Goal: Book appointment/travel/reservation

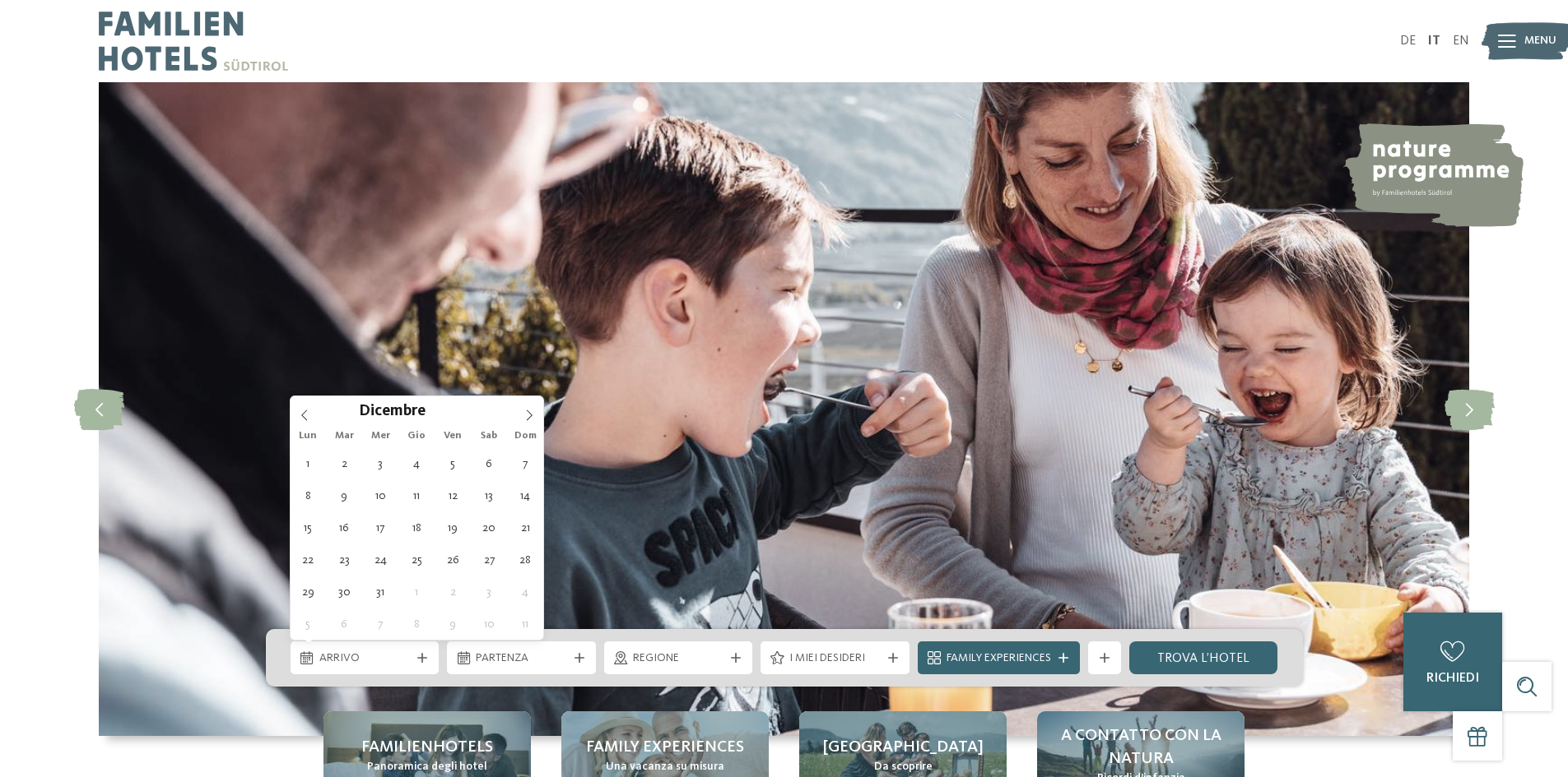
type input "****"
click at [533, 417] on icon at bounding box center [529, 416] width 11 height 11
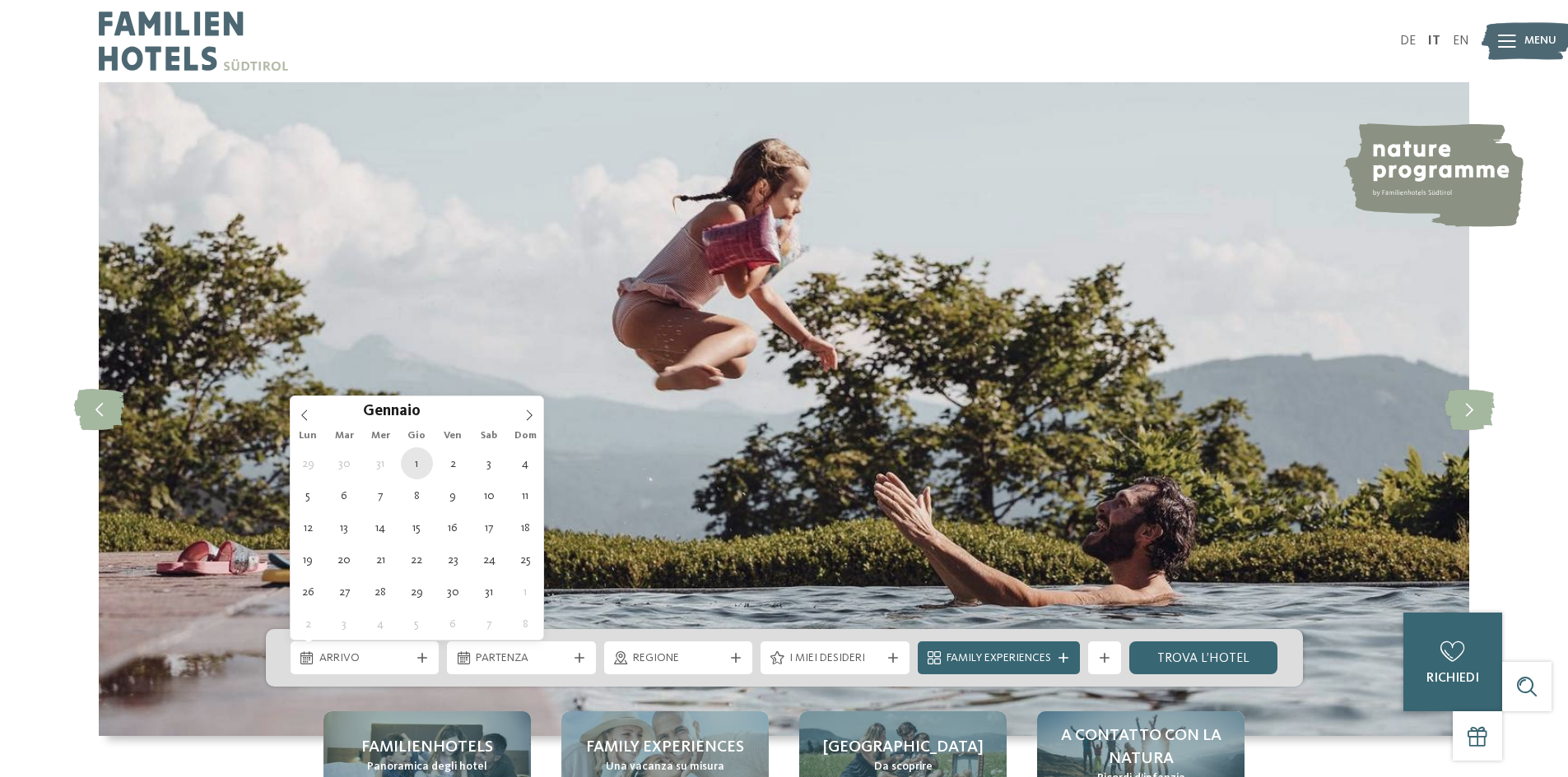
type div "[DATE]"
type input "****"
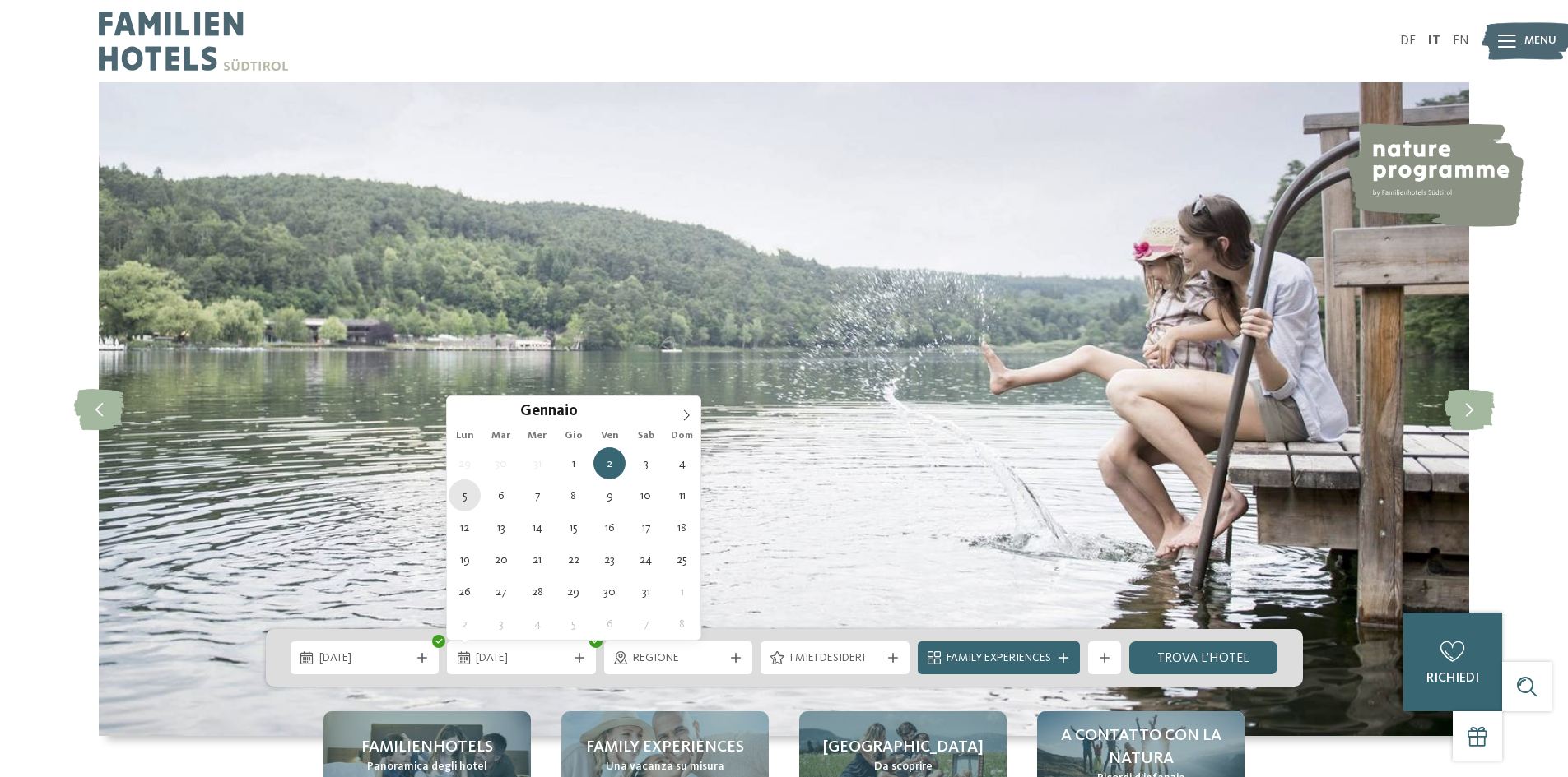
type div "[DATE]"
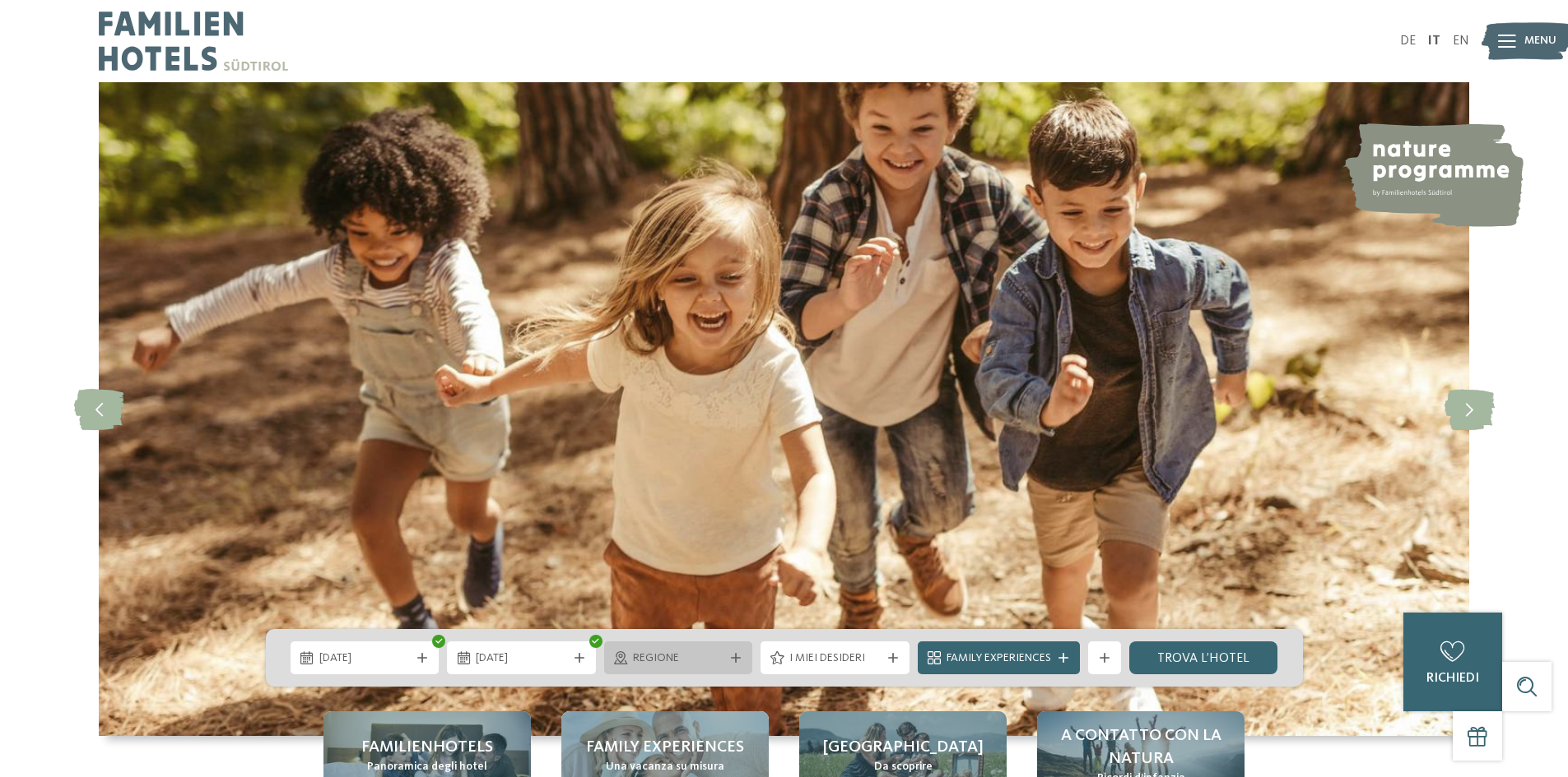
click at [713, 656] on span "Regione" at bounding box center [678, 659] width 92 height 17
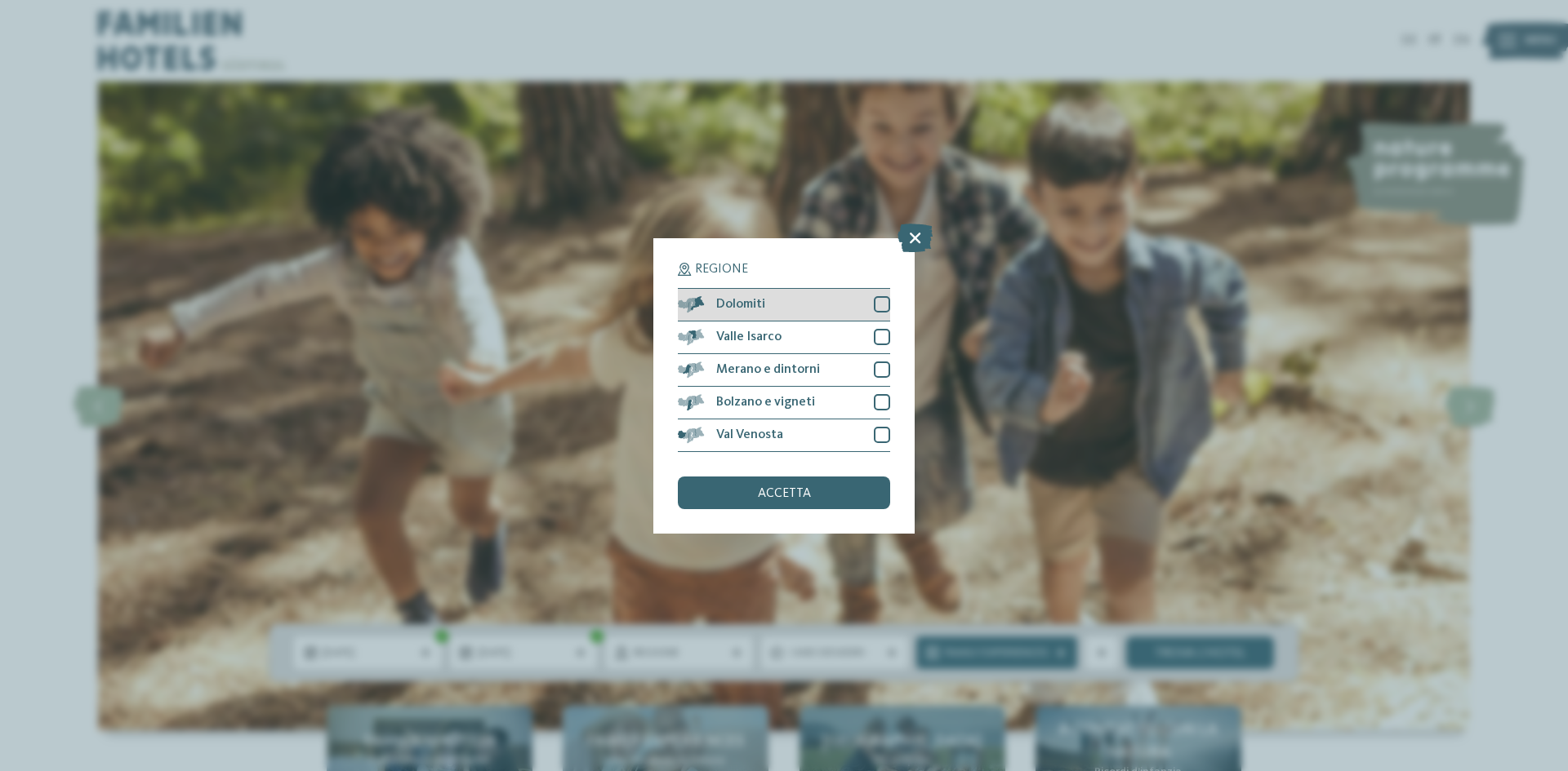
click at [885, 301] on div at bounding box center [882, 305] width 17 height 17
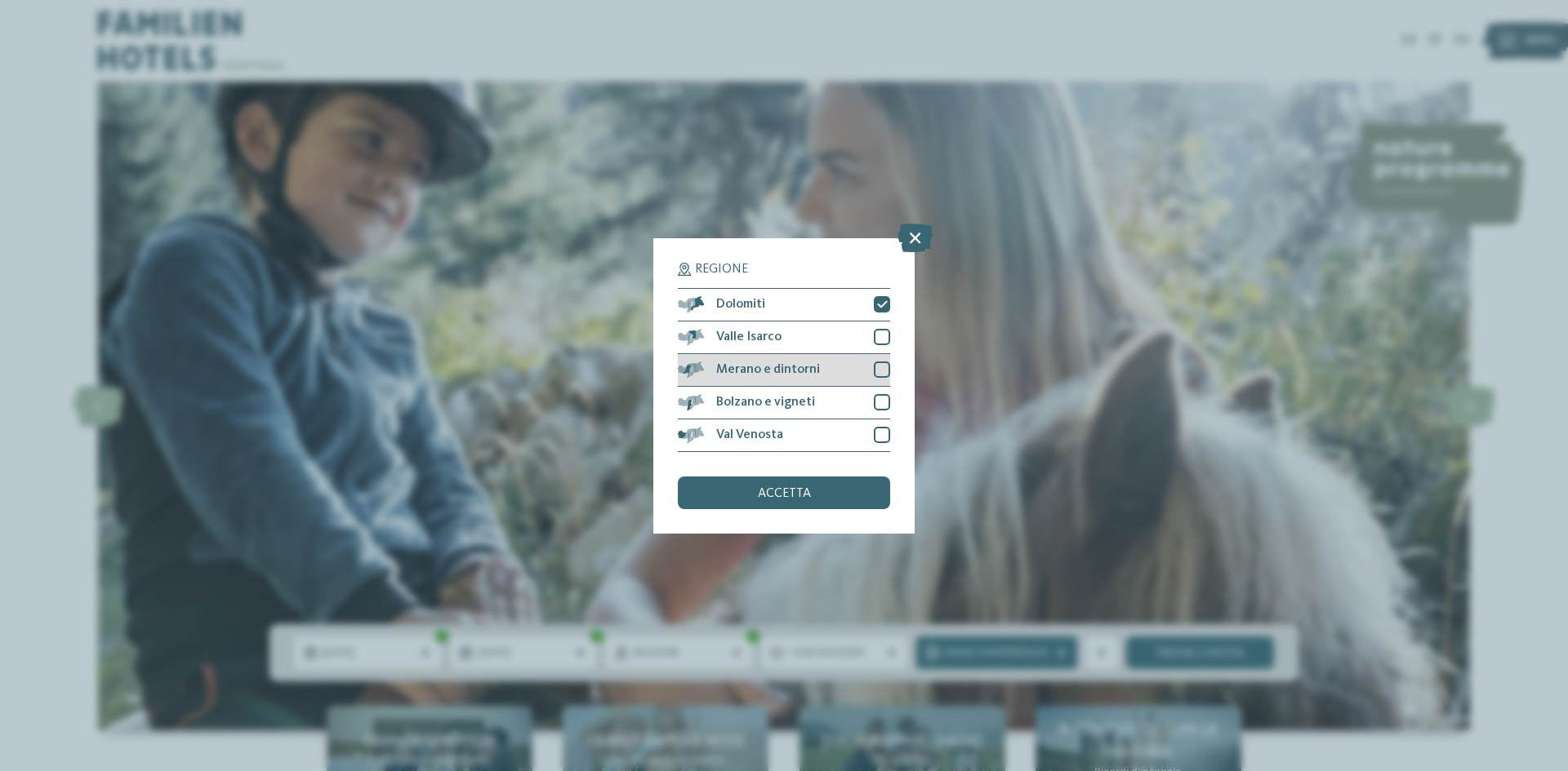
click at [878, 364] on div at bounding box center [882, 370] width 17 height 17
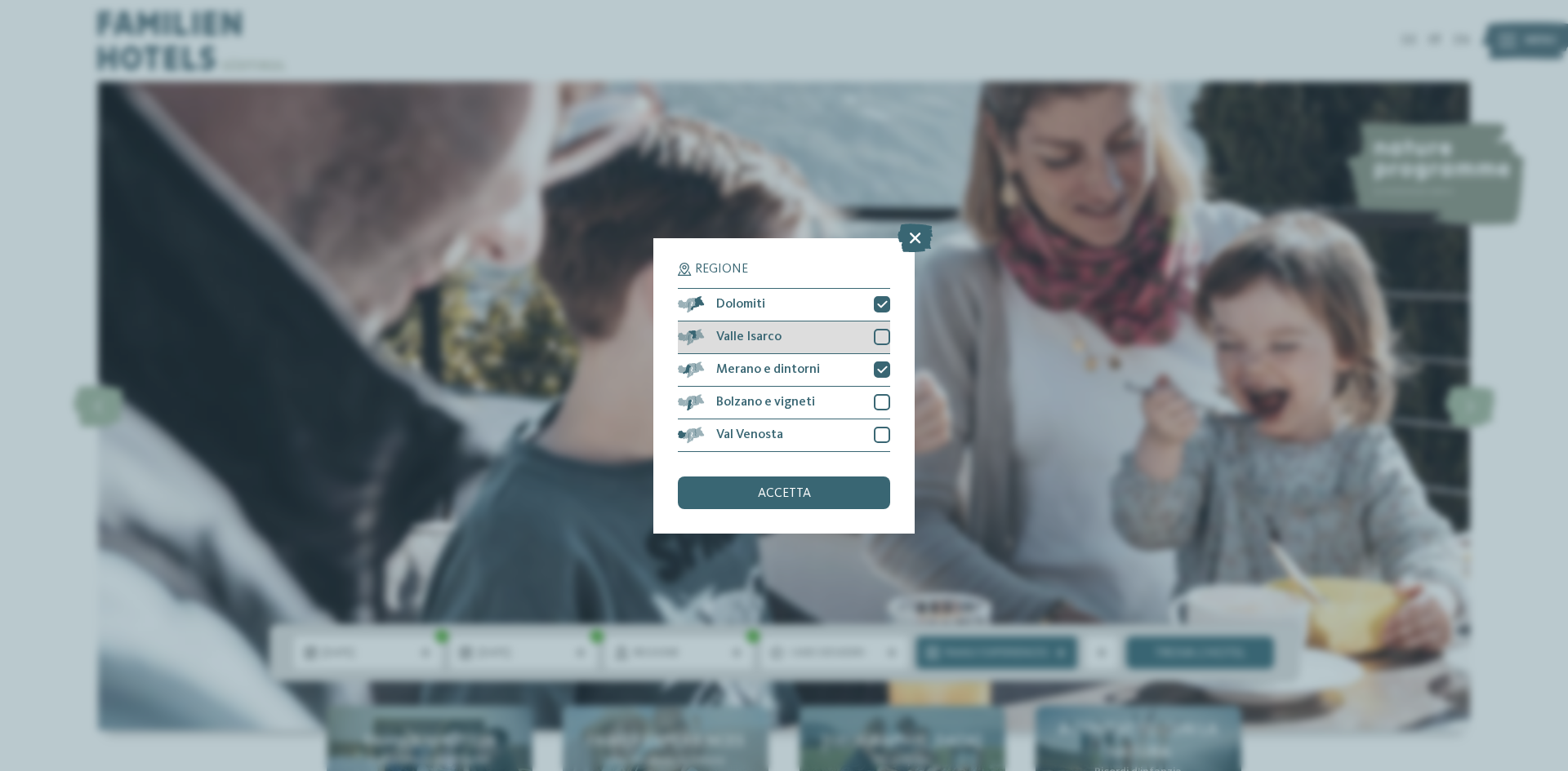
click at [885, 342] on div at bounding box center [882, 337] width 17 height 17
click at [822, 491] on div "accetta" at bounding box center [784, 492] width 212 height 32
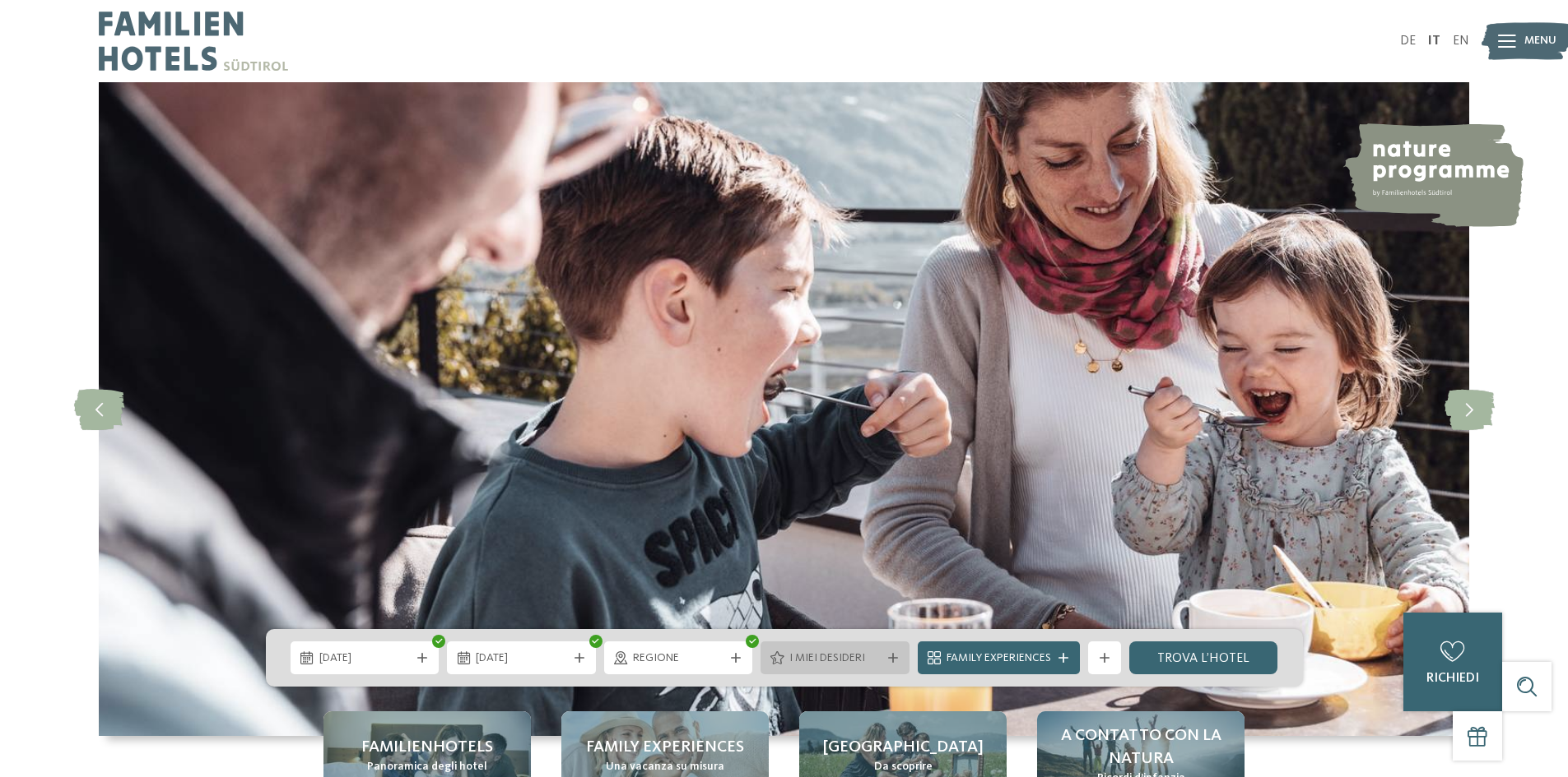
click at [885, 655] on div at bounding box center [893, 657] width 17 height 10
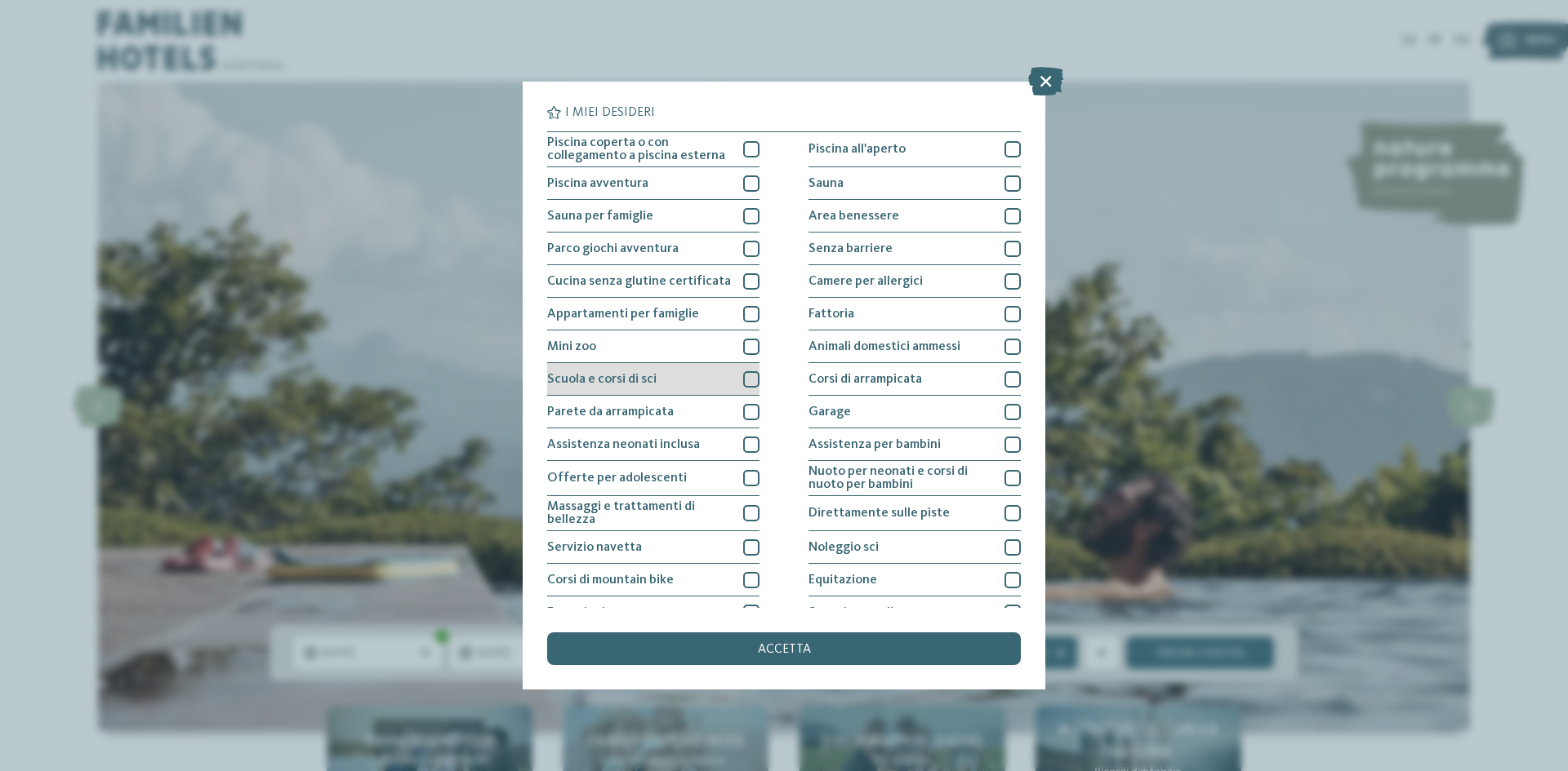
click at [743, 380] on div at bounding box center [751, 380] width 17 height 17
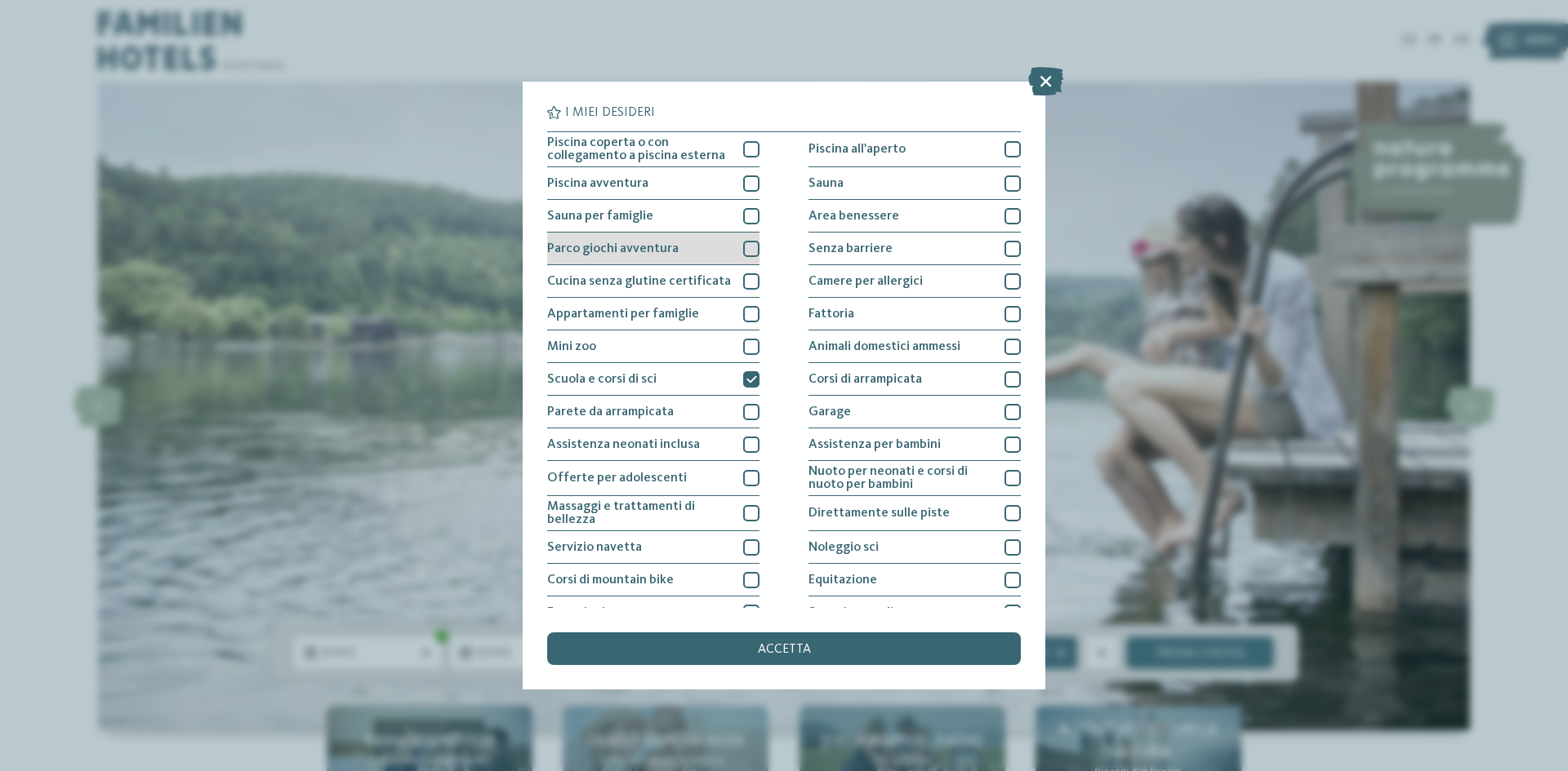
click at [743, 256] on div at bounding box center [751, 249] width 17 height 17
click at [746, 154] on div at bounding box center [751, 149] width 17 height 17
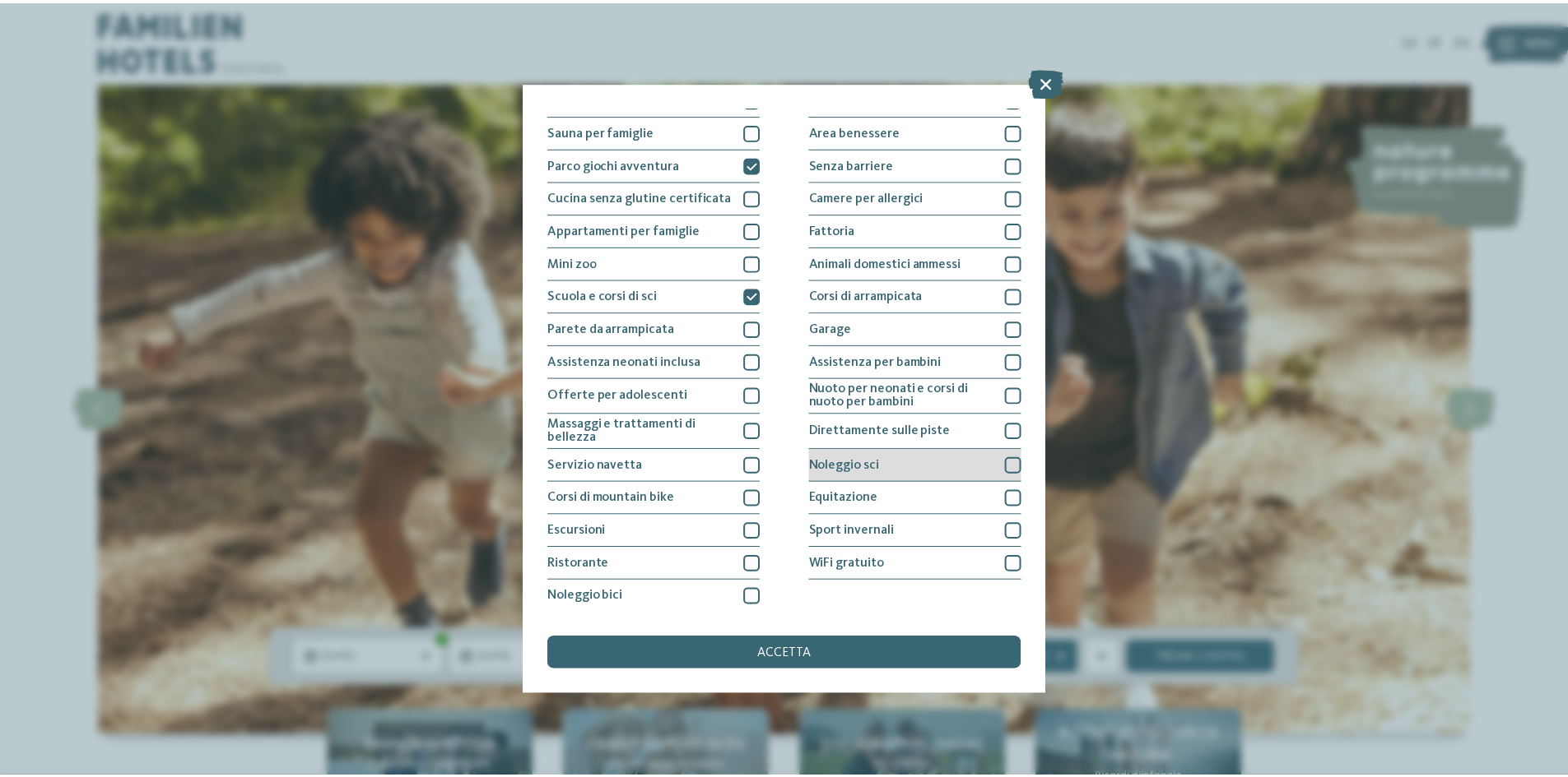
scroll to position [87, 0]
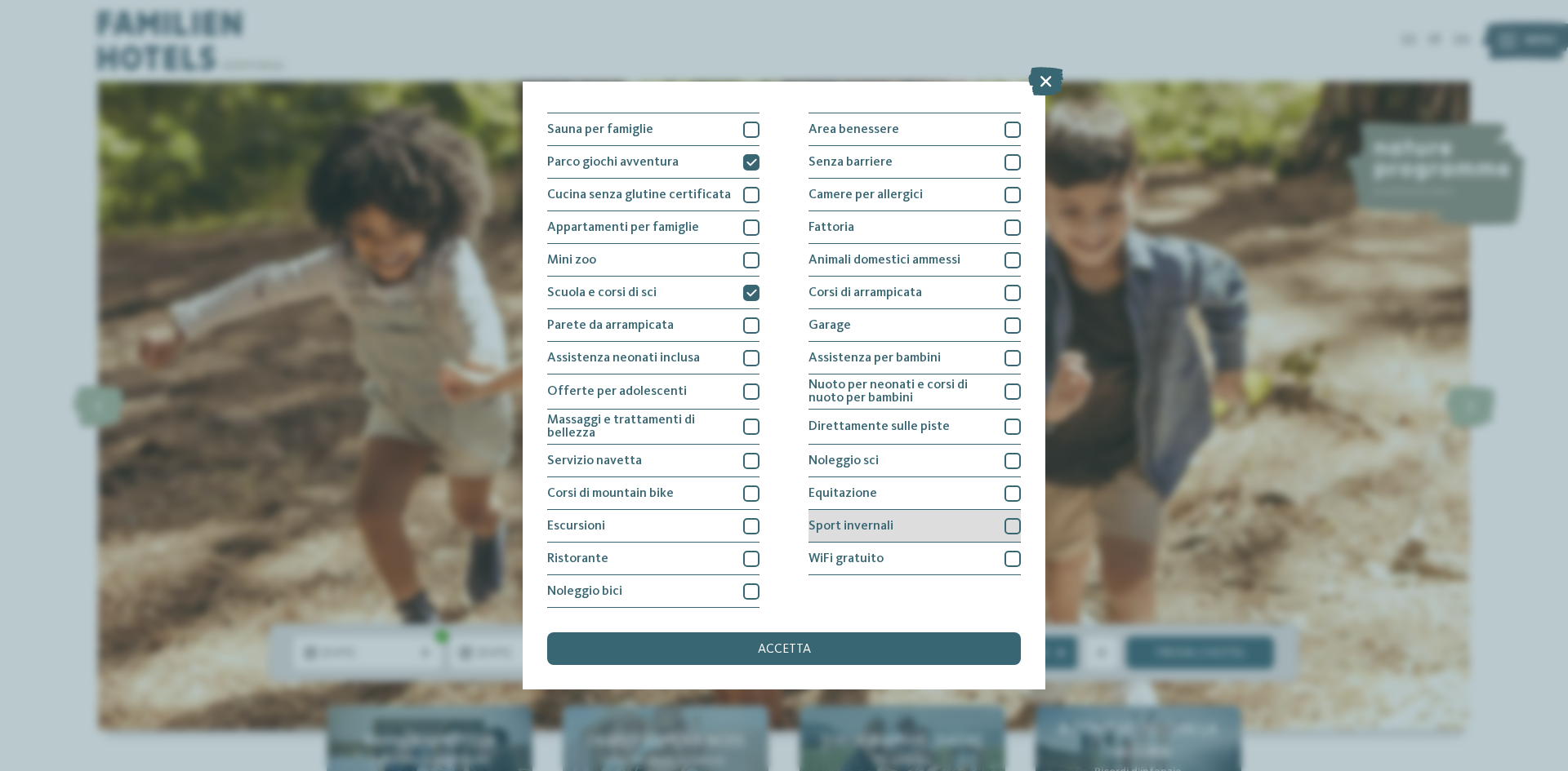
click at [1004, 525] on div at bounding box center [1013, 526] width 17 height 17
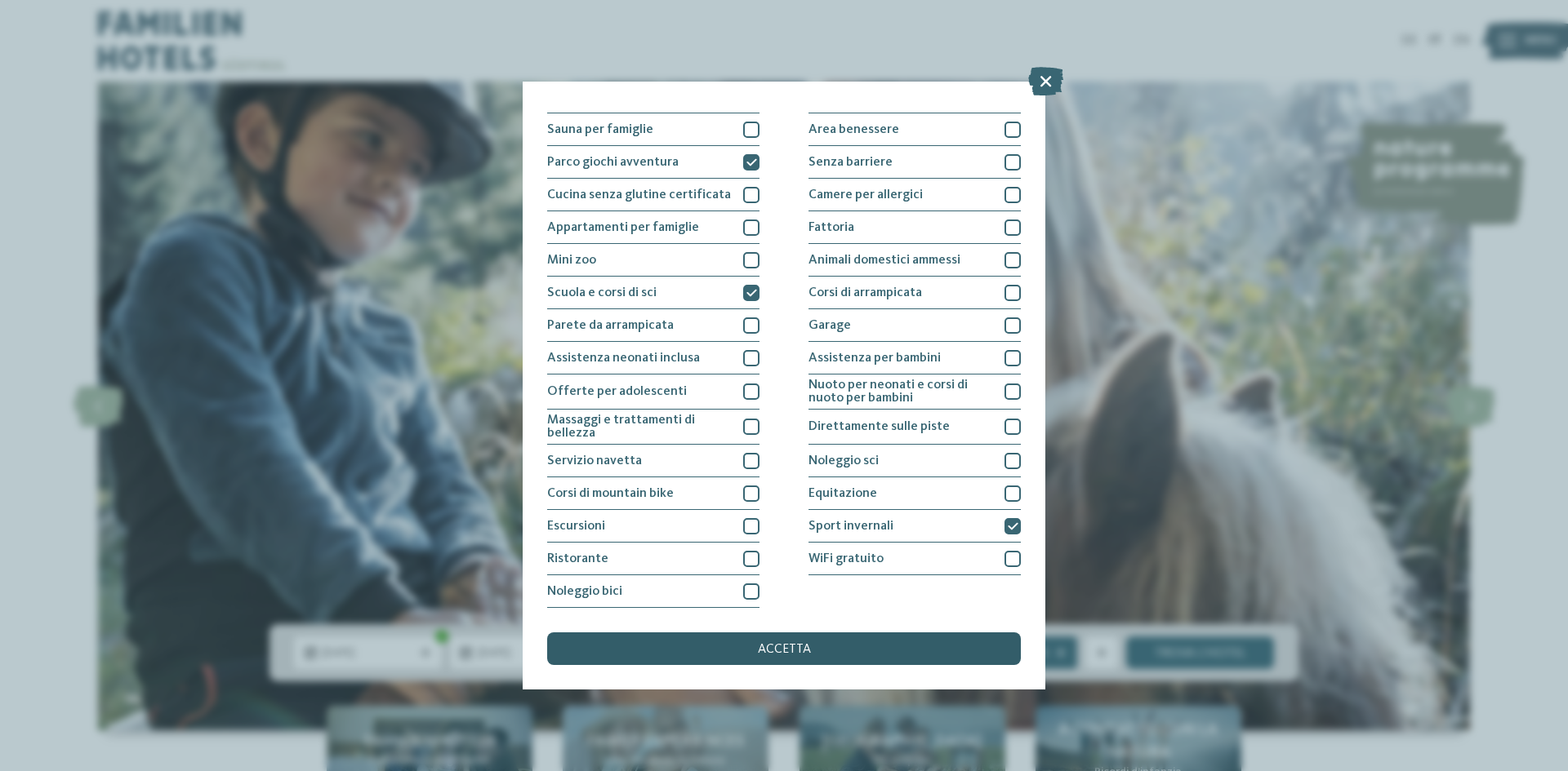
click at [929, 650] on div "accetta" at bounding box center [784, 649] width 474 height 32
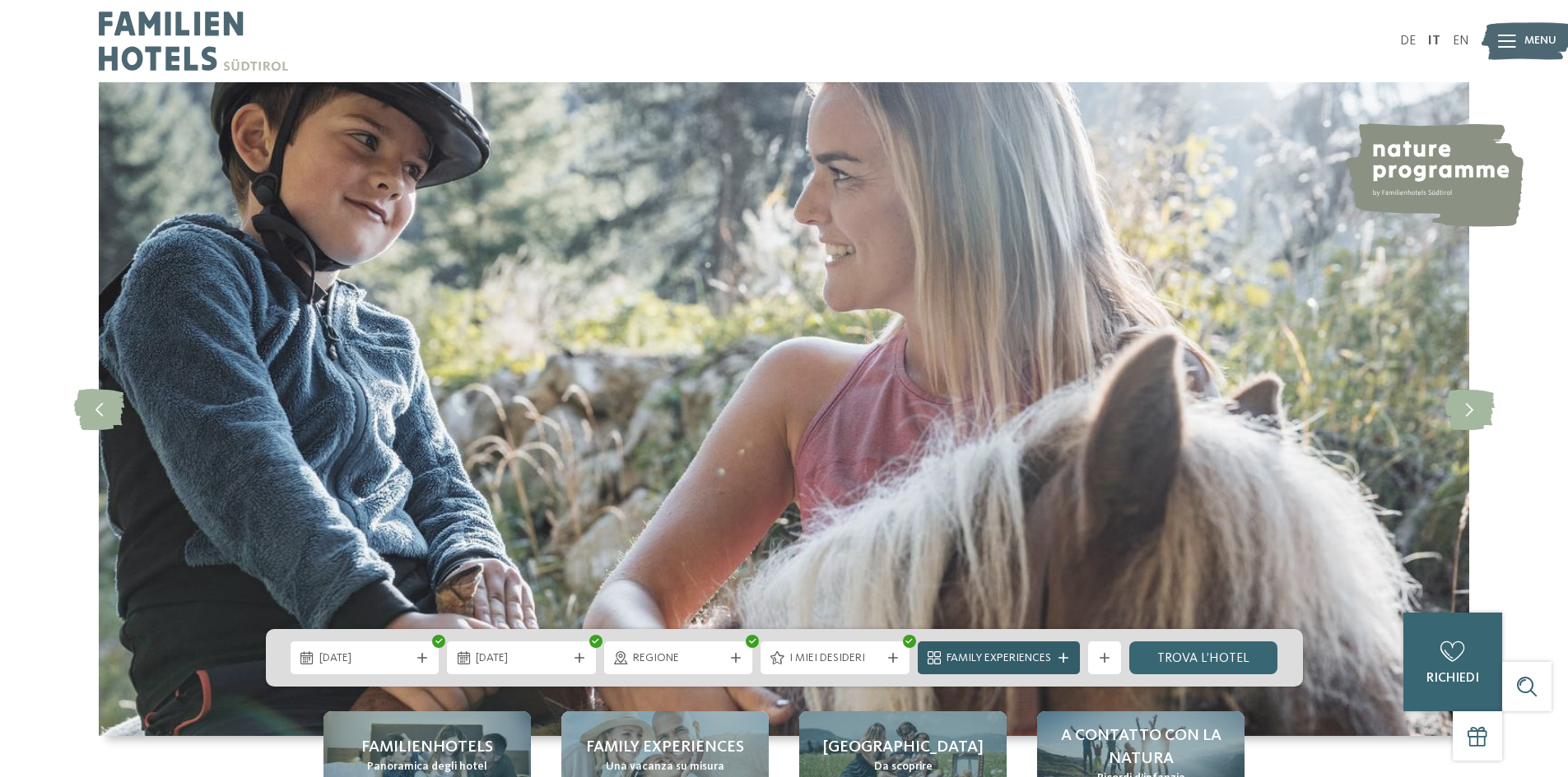
click at [1048, 654] on span "Family Experiences" at bounding box center [999, 659] width 105 height 17
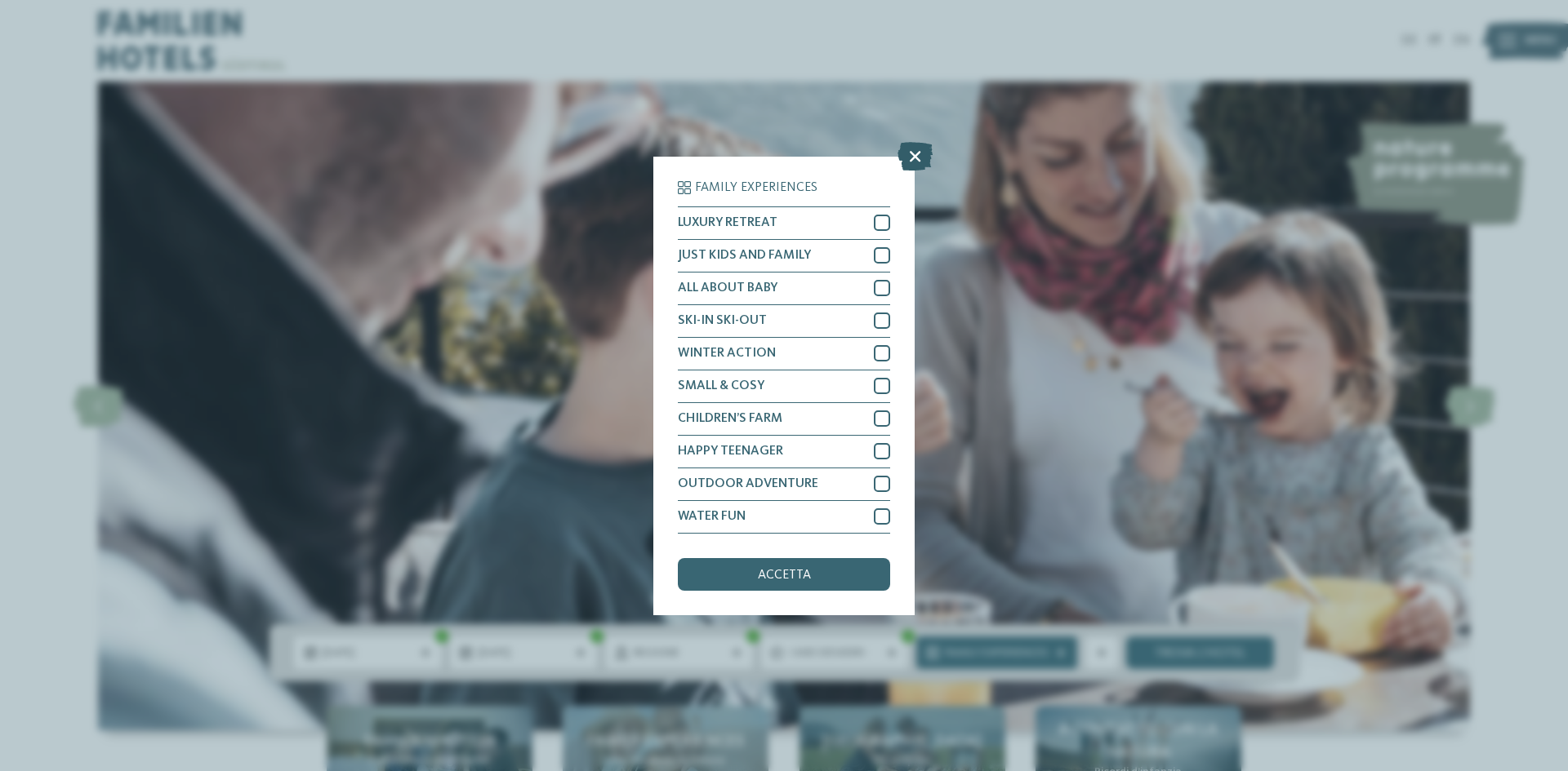
click at [912, 155] on icon at bounding box center [915, 155] width 35 height 29
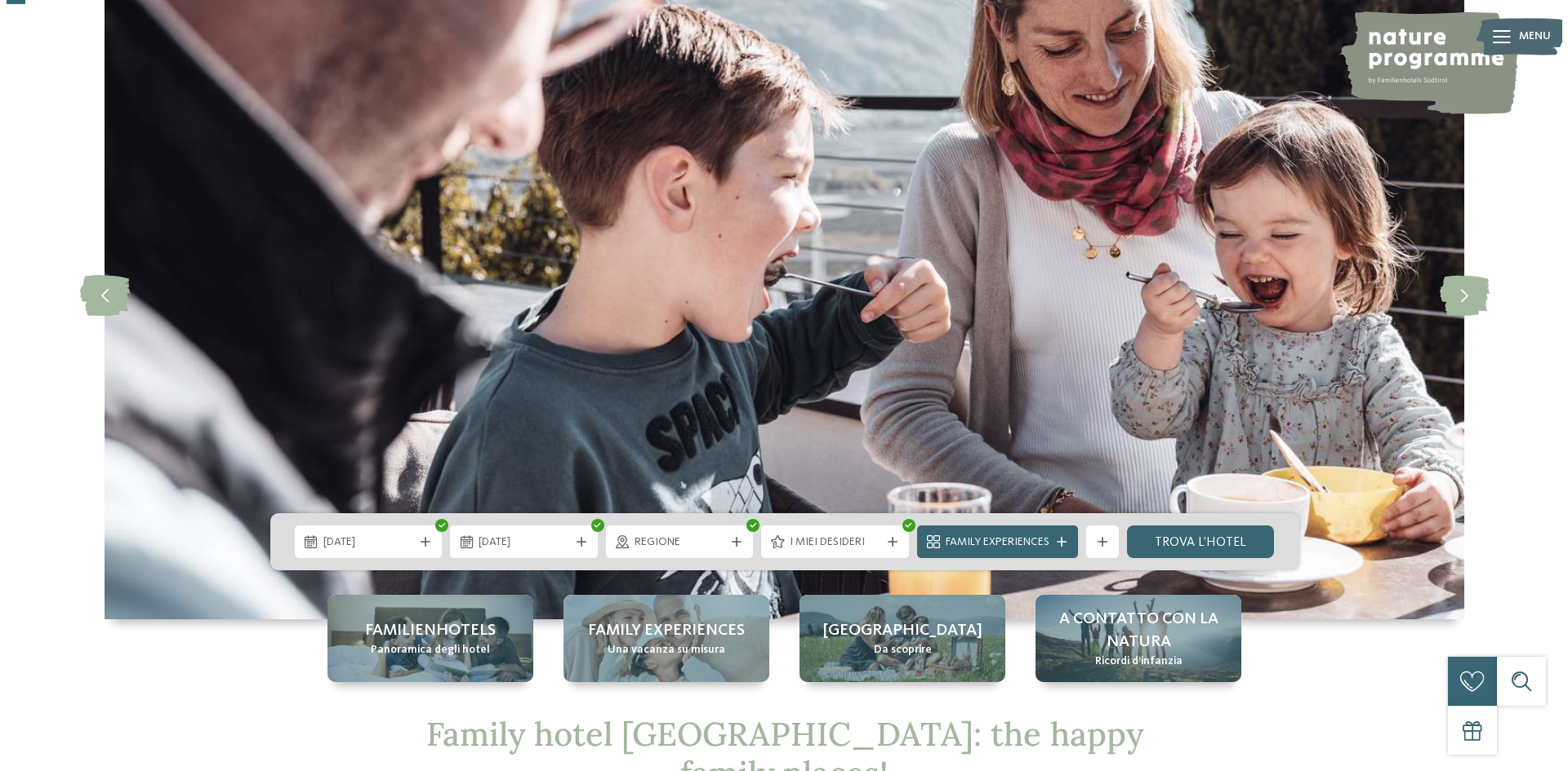
scroll to position [163, 0]
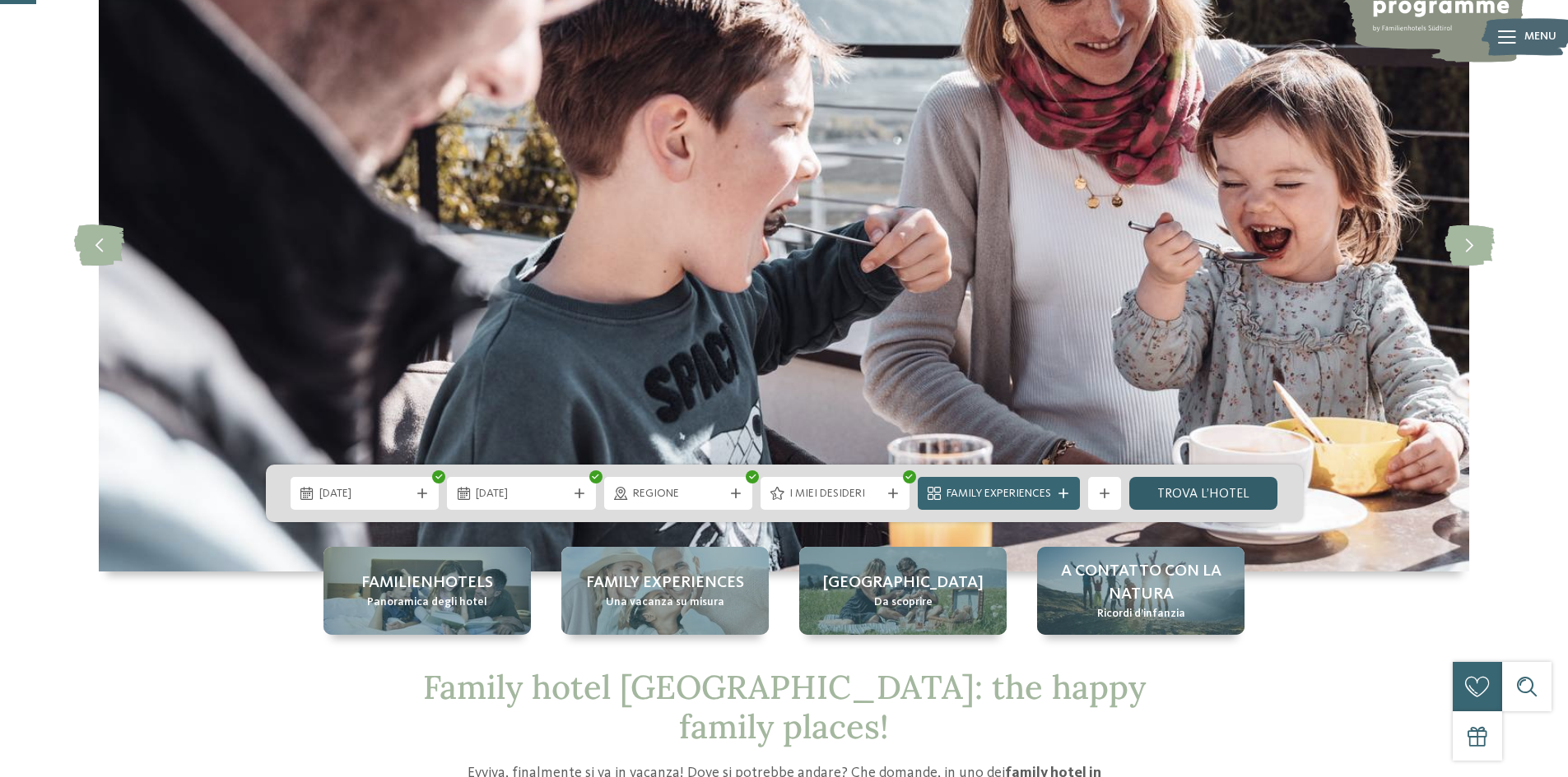
click at [1218, 493] on link "trova l’hotel" at bounding box center [1203, 493] width 149 height 33
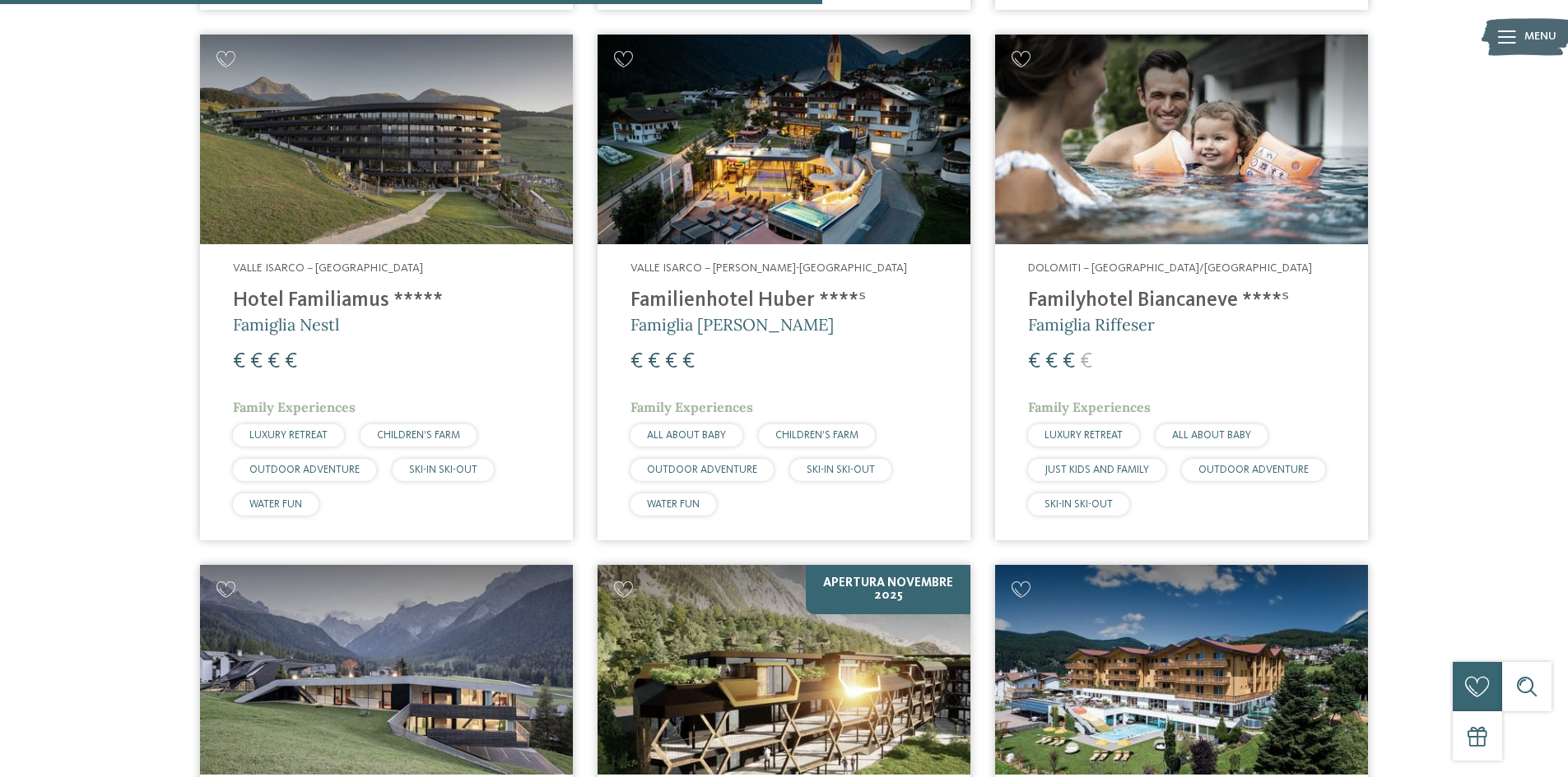
scroll to position [1321, 0]
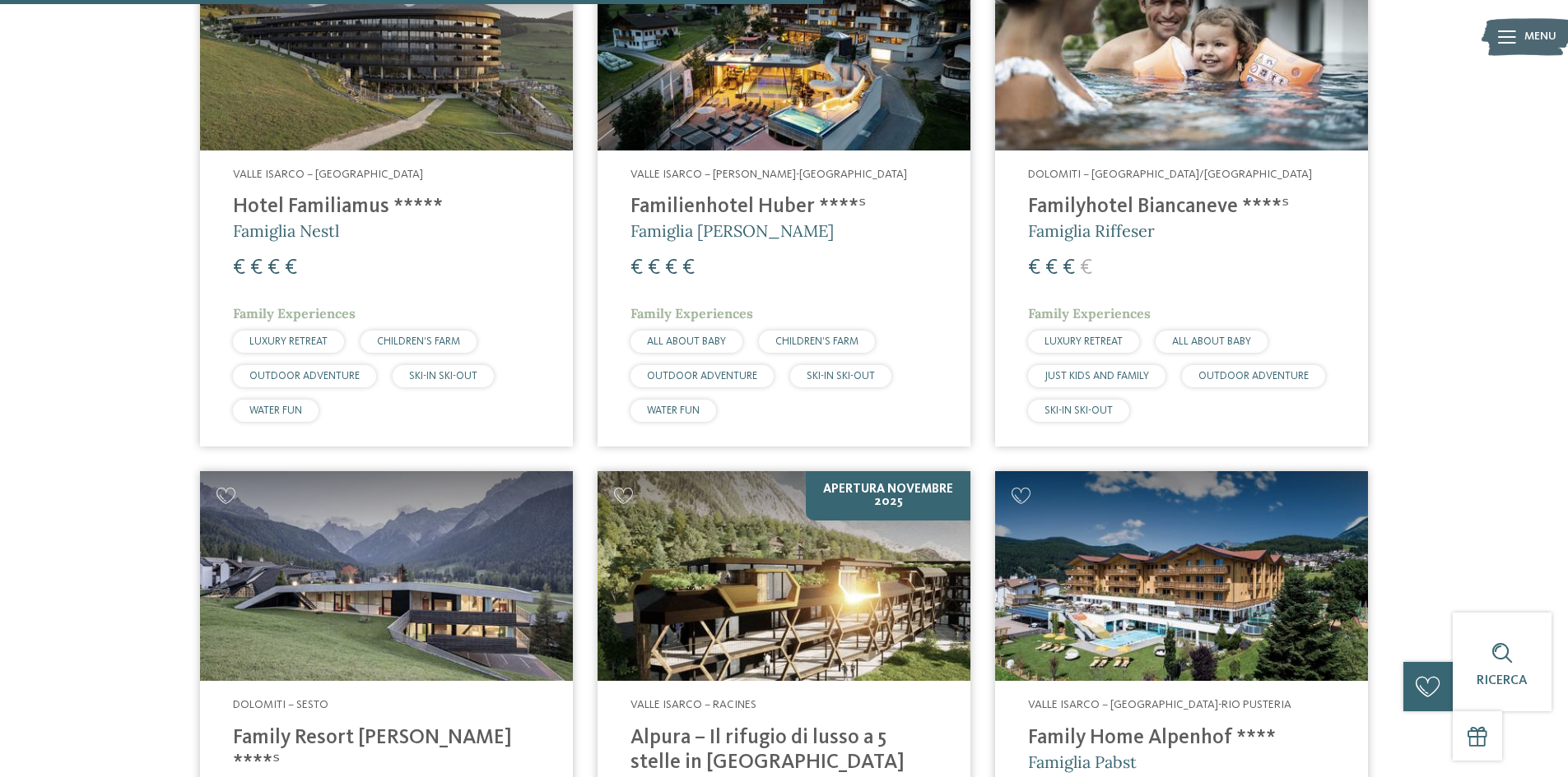
click at [1159, 219] on h4 "Familyhotel Biancaneve ****ˢ" at bounding box center [1181, 207] width 307 height 24
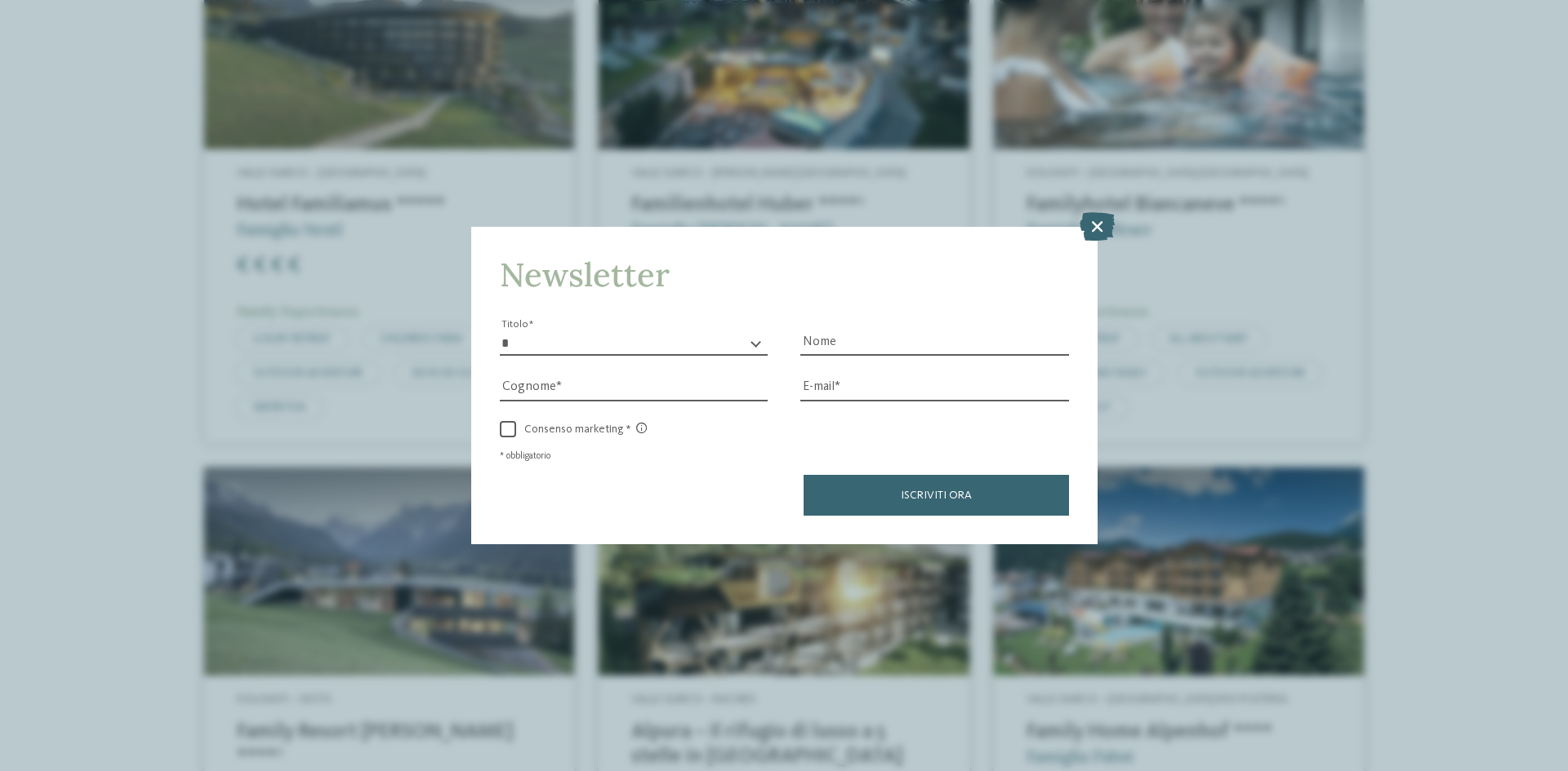
drag, startPoint x: 1106, startPoint y: 222, endPoint x: 1118, endPoint y: 233, distance: 16.3
click at [1106, 222] on icon at bounding box center [1097, 226] width 35 height 29
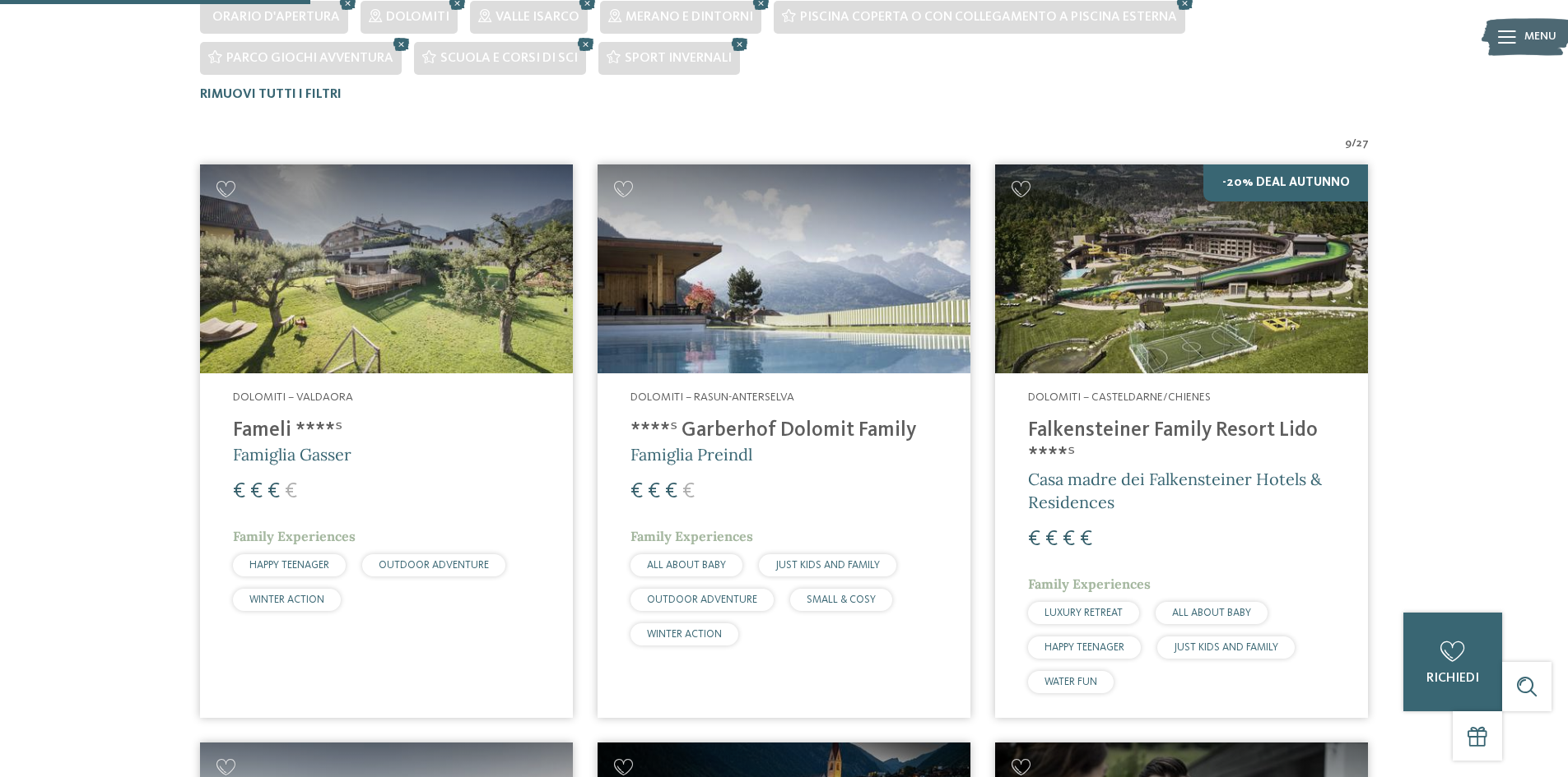
scroll to position [499, 0]
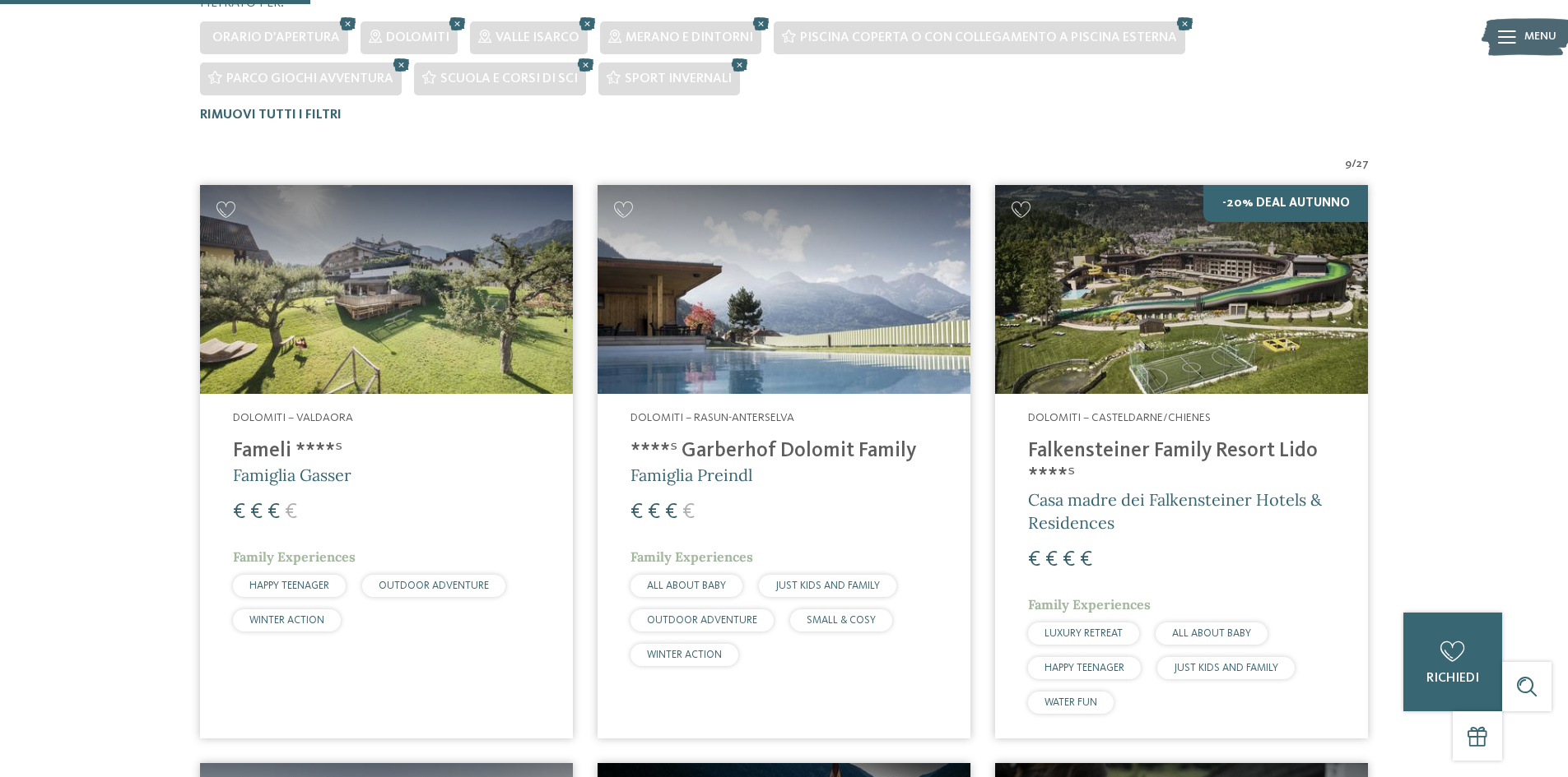
click at [1105, 447] on h4 "Falkensteiner Family Resort Lido ****ˢ" at bounding box center [1181, 463] width 307 height 49
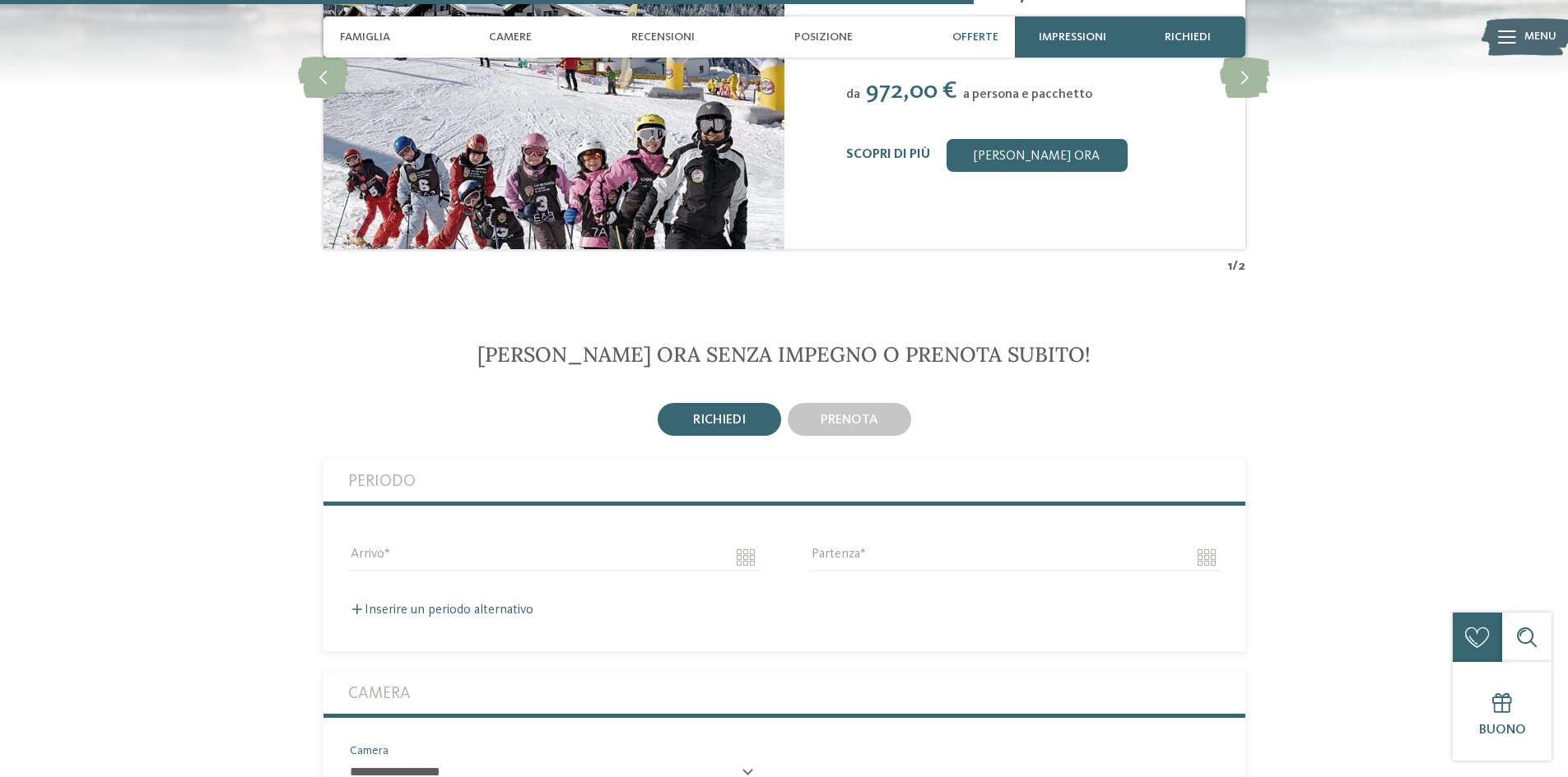
scroll to position [3126, 0]
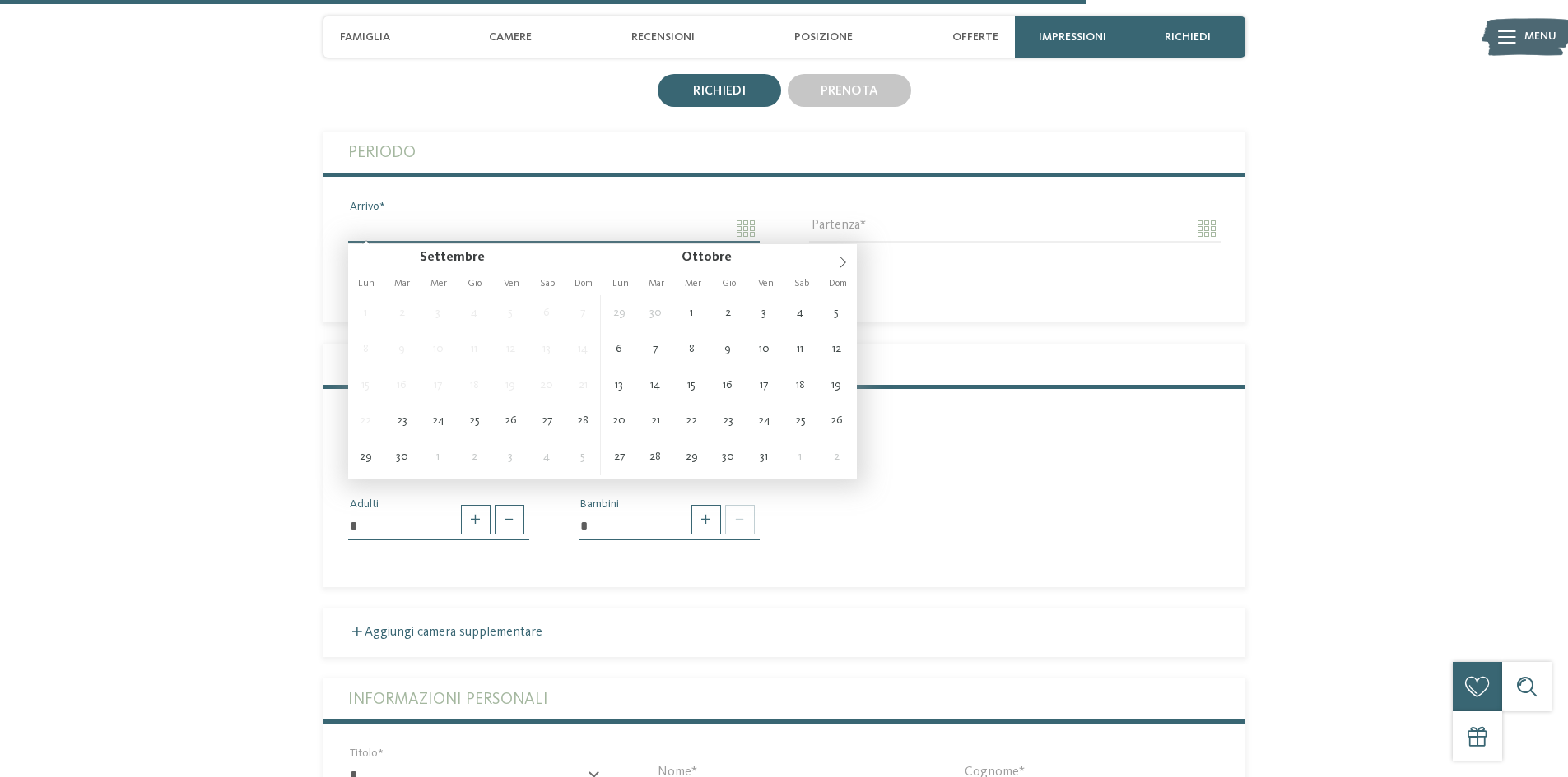
click at [443, 239] on input "Arrivo" at bounding box center [554, 229] width 411 height 28
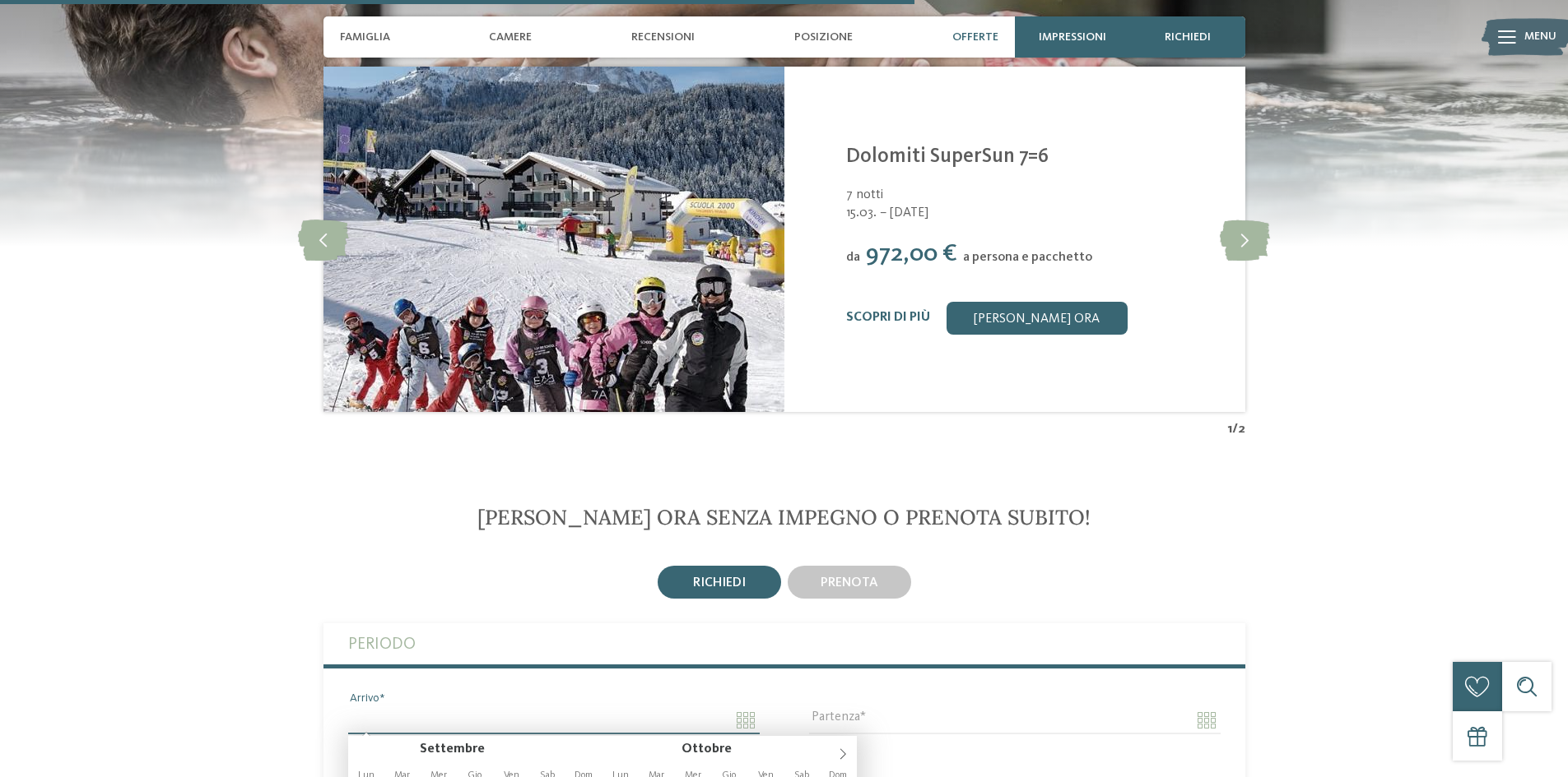
scroll to position [2632, 0]
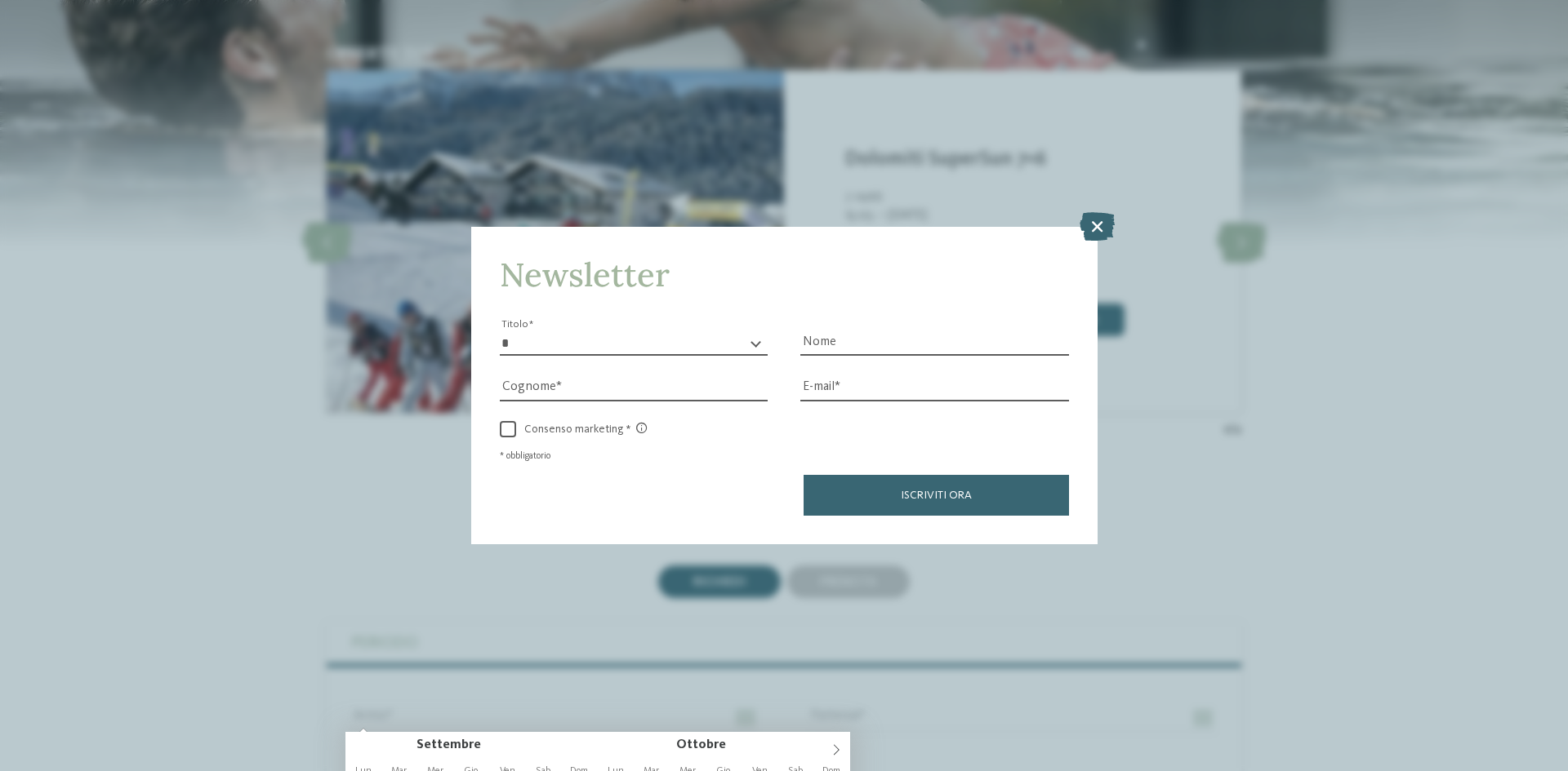
drag, startPoint x: 1102, startPoint y: 220, endPoint x: 1128, endPoint y: 224, distance: 26.3
click at [1101, 220] on icon at bounding box center [1097, 226] width 35 height 29
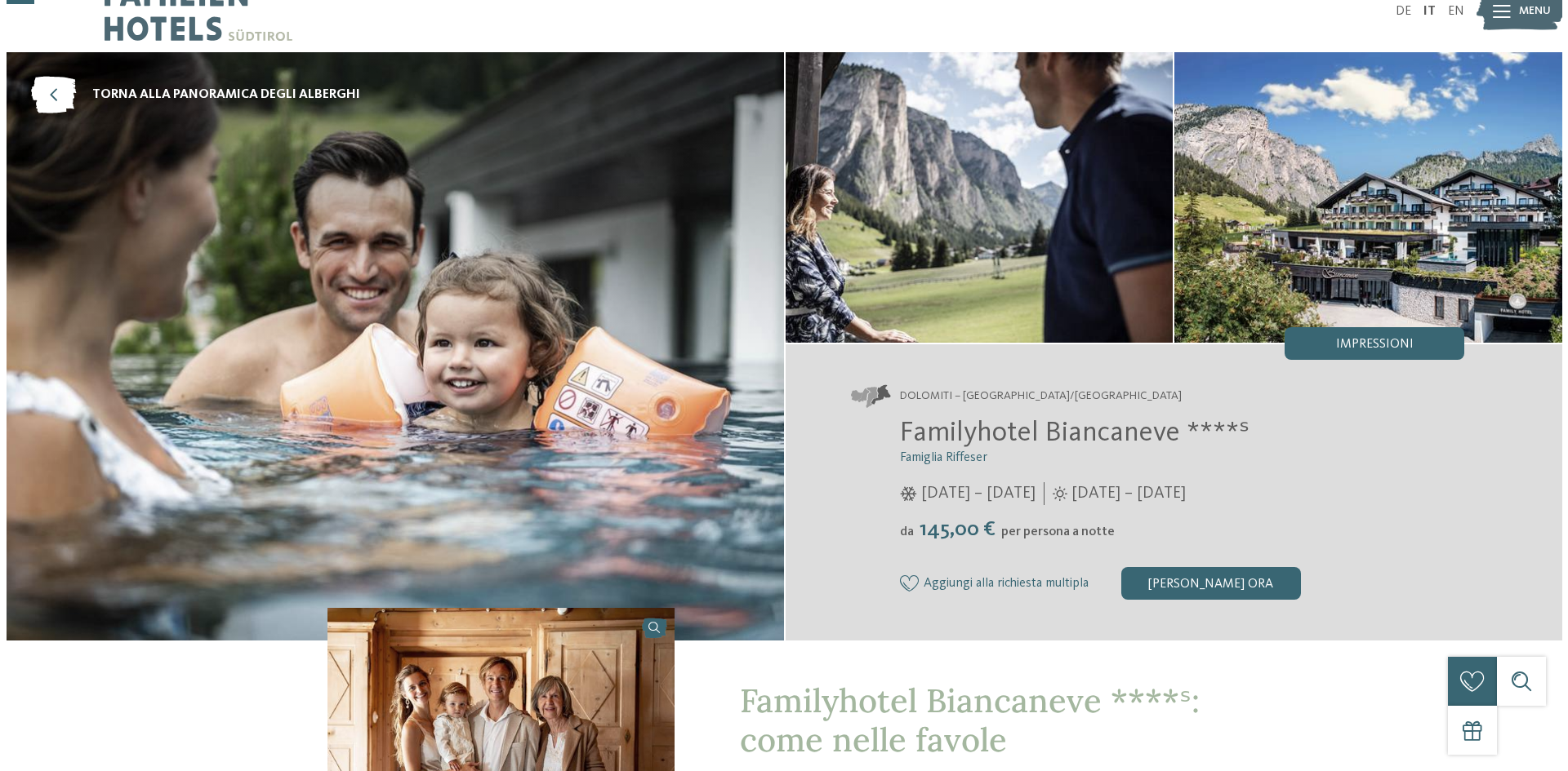
scroll to position [0, 0]
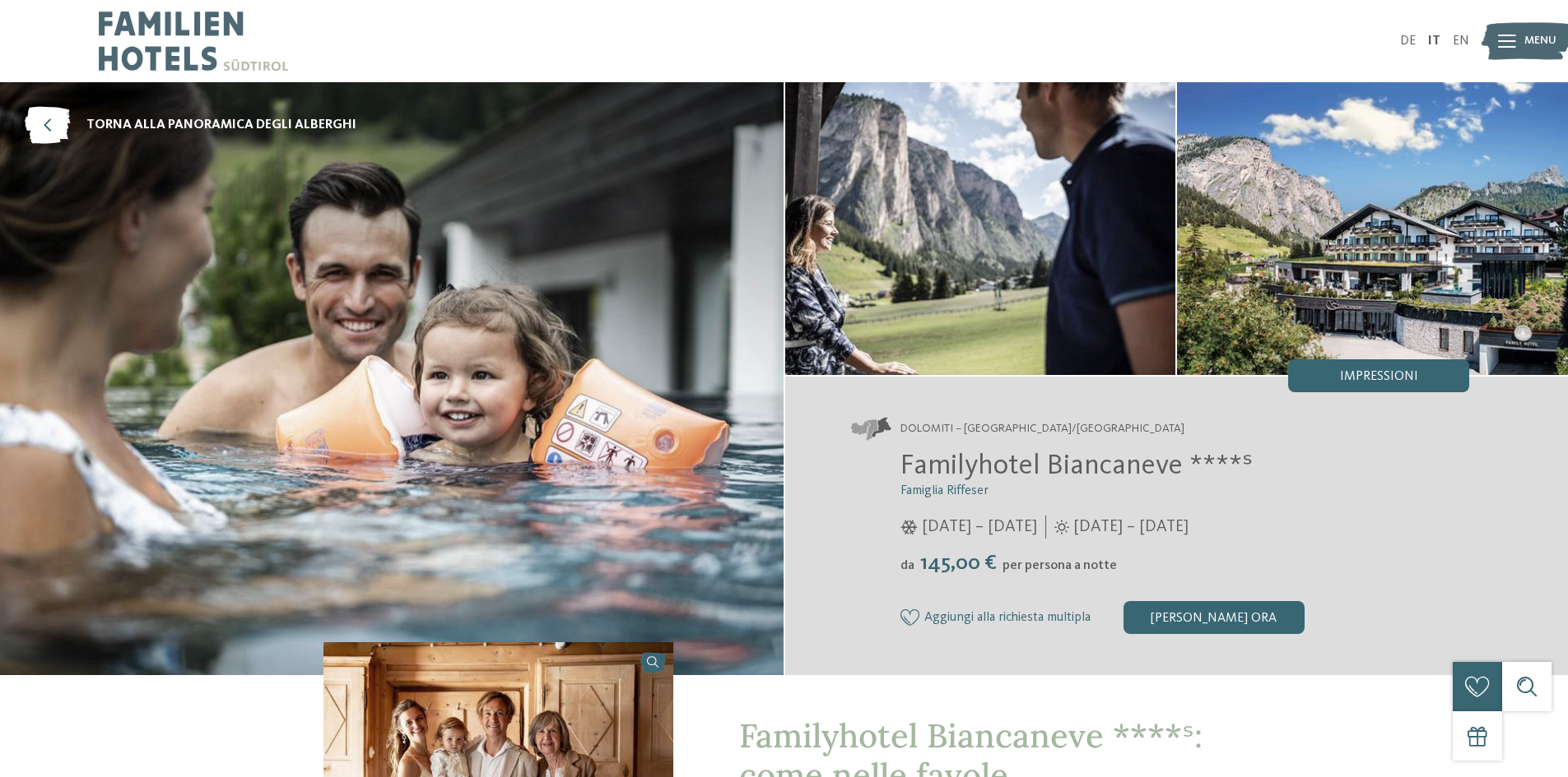
click at [1509, 38] on icon at bounding box center [1506, 41] width 18 height 13
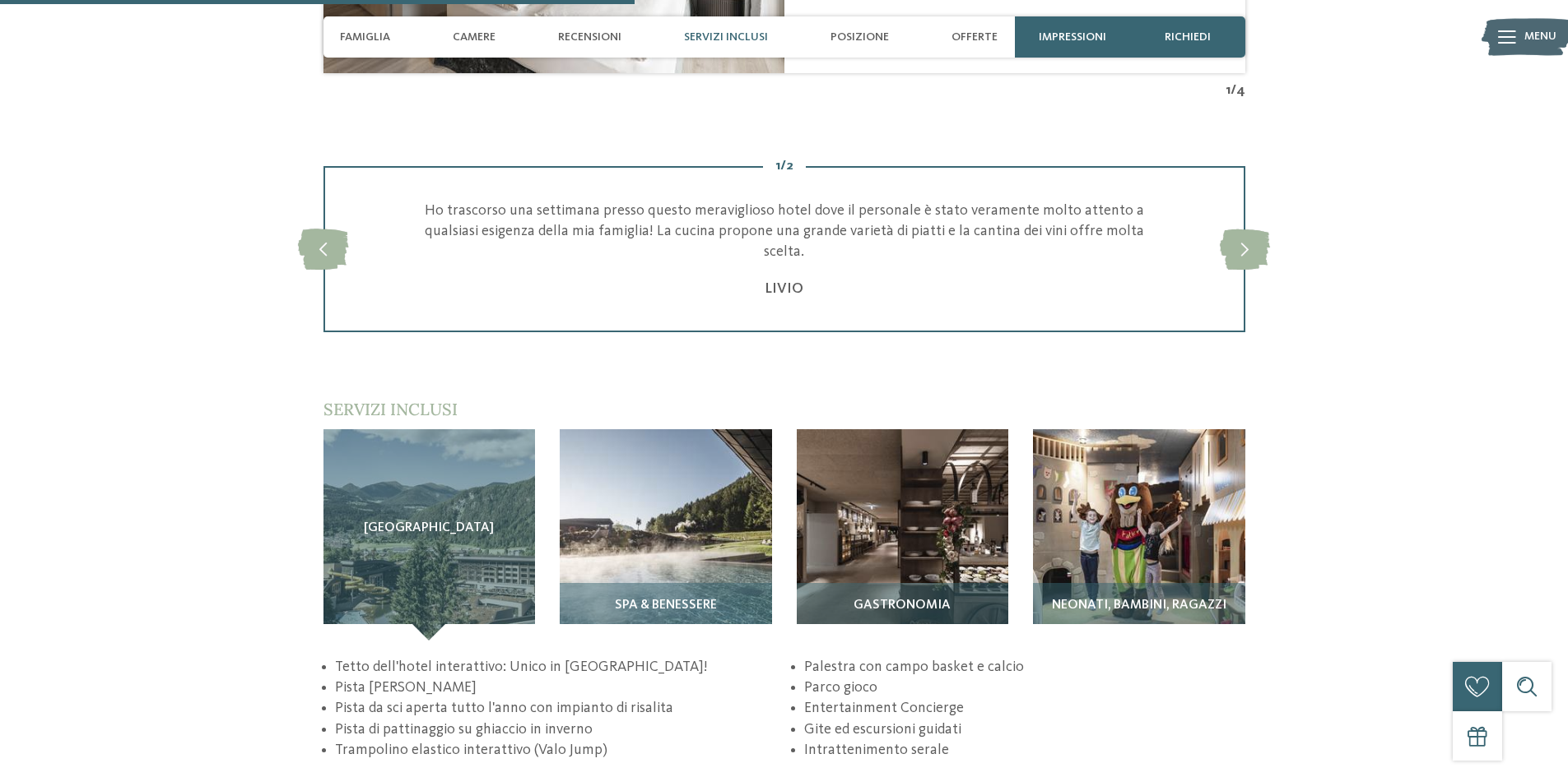
scroll to position [2303, 0]
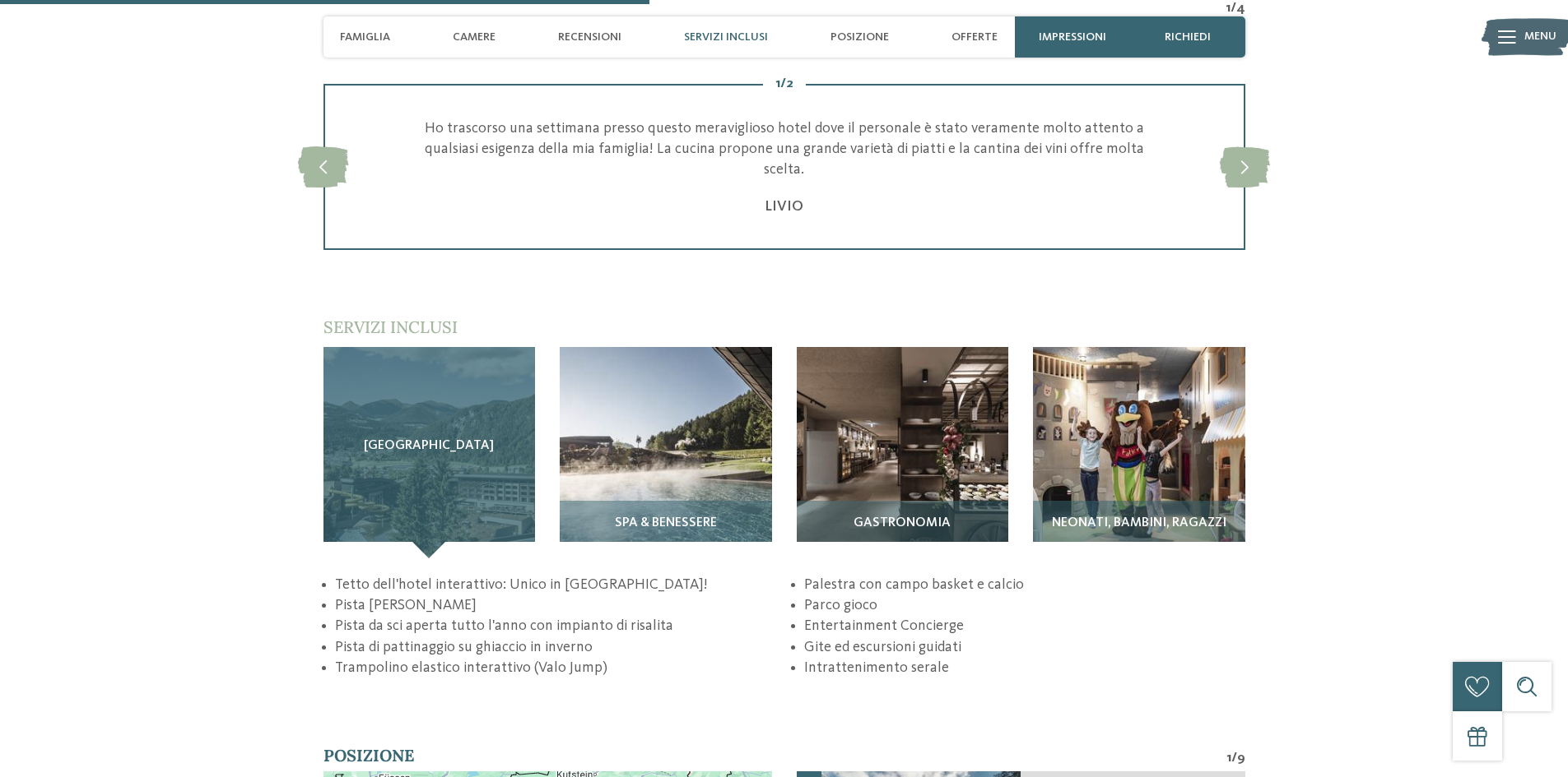
click at [413, 468] on div "Sky Adventure Park" at bounding box center [429, 453] width 212 height 212
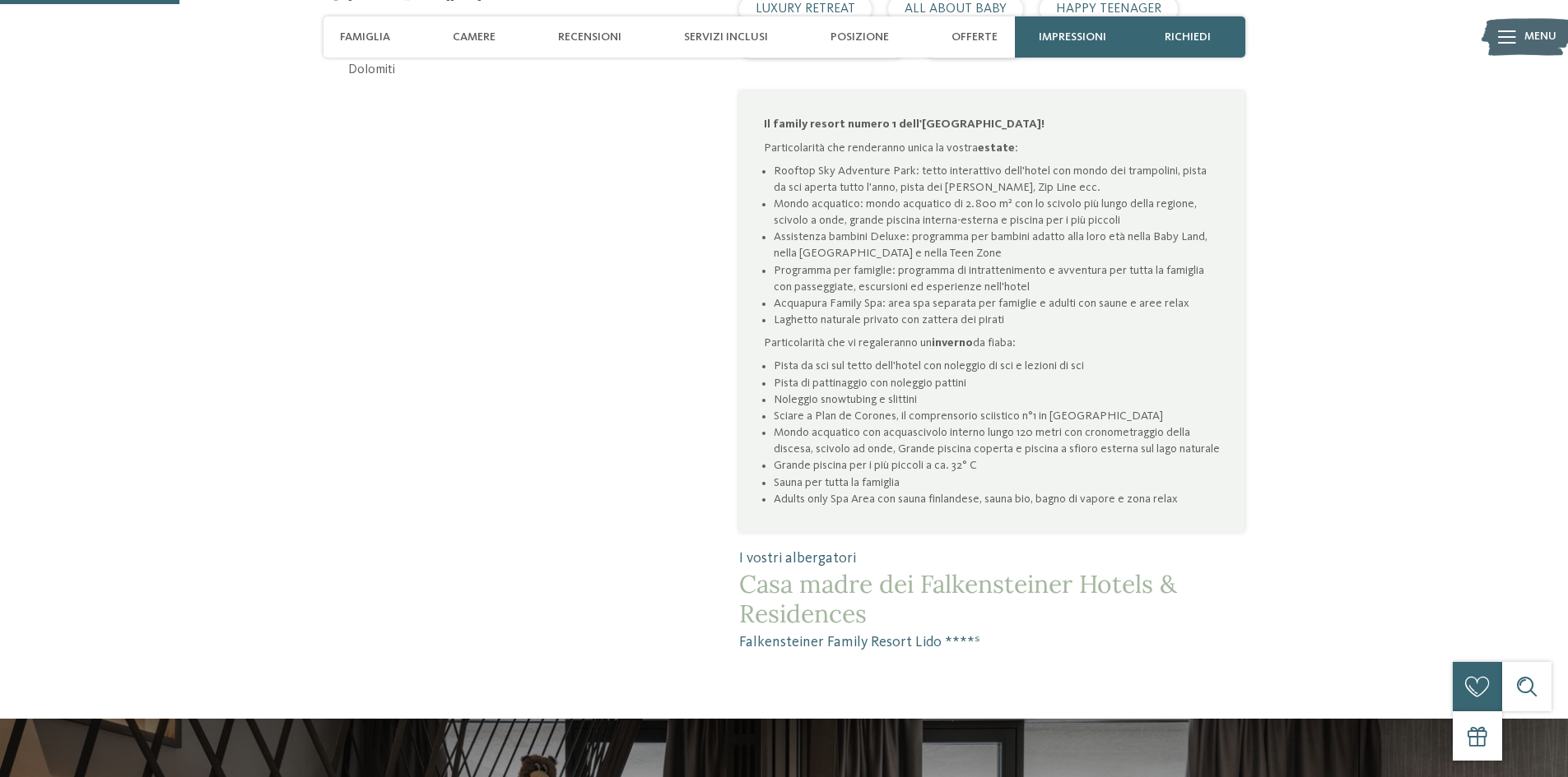
scroll to position [0, 0]
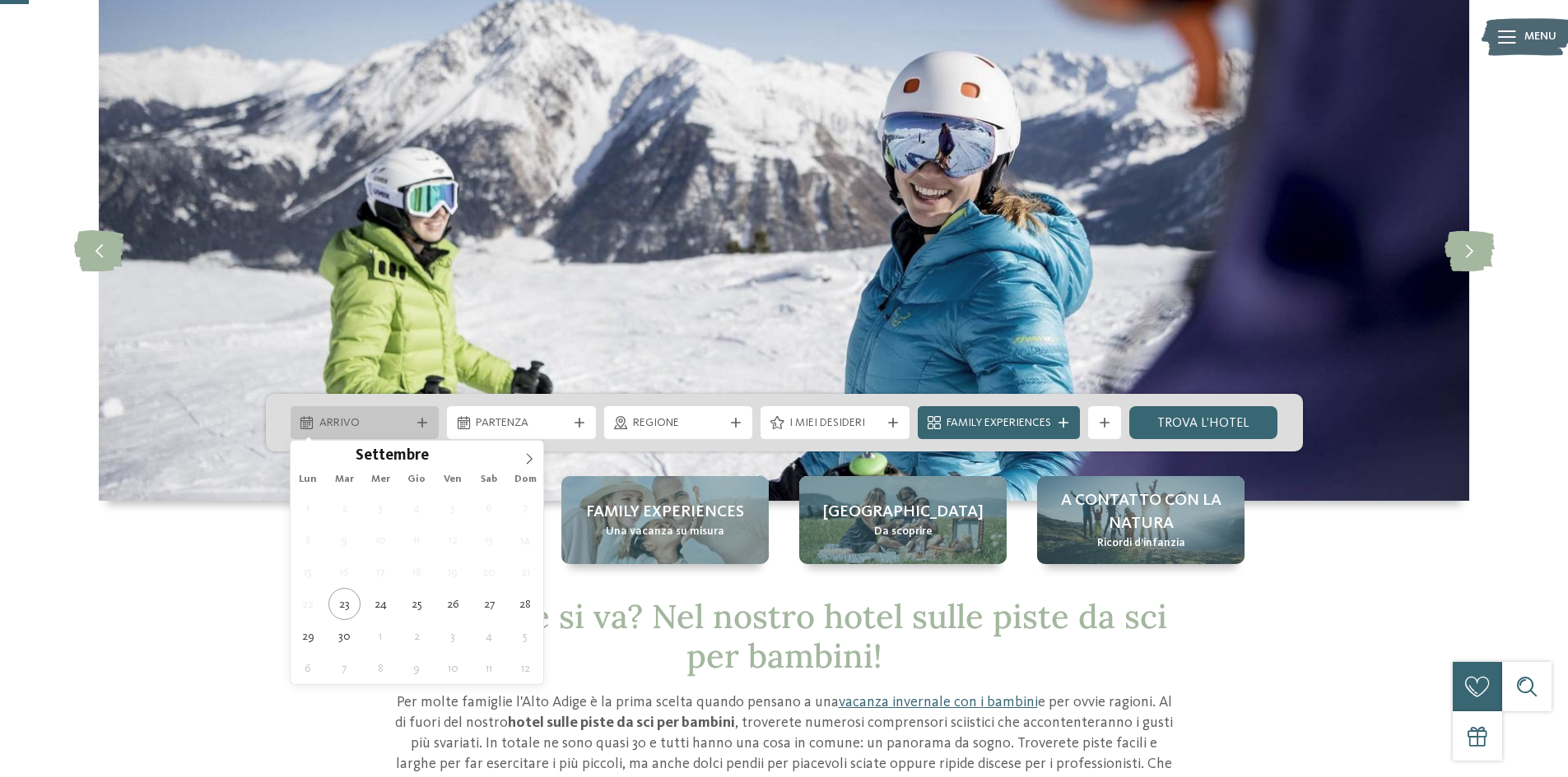
click at [404, 428] on span "Arrivo" at bounding box center [365, 424] width 92 height 17
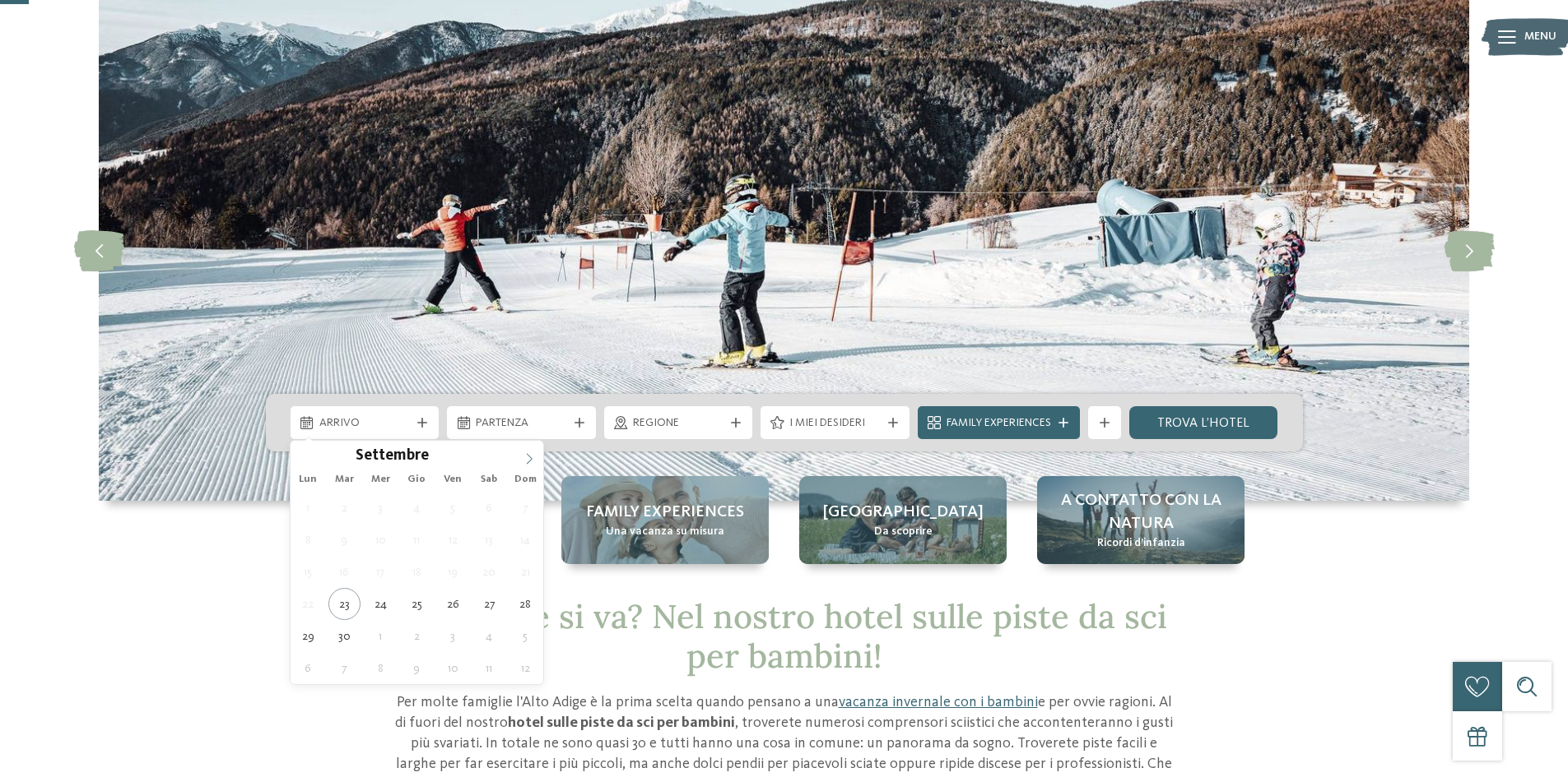
click at [523, 459] on icon at bounding box center [529, 459] width 11 height 11
type input "****"
click at [523, 459] on icon at bounding box center [529, 459] width 11 height 11
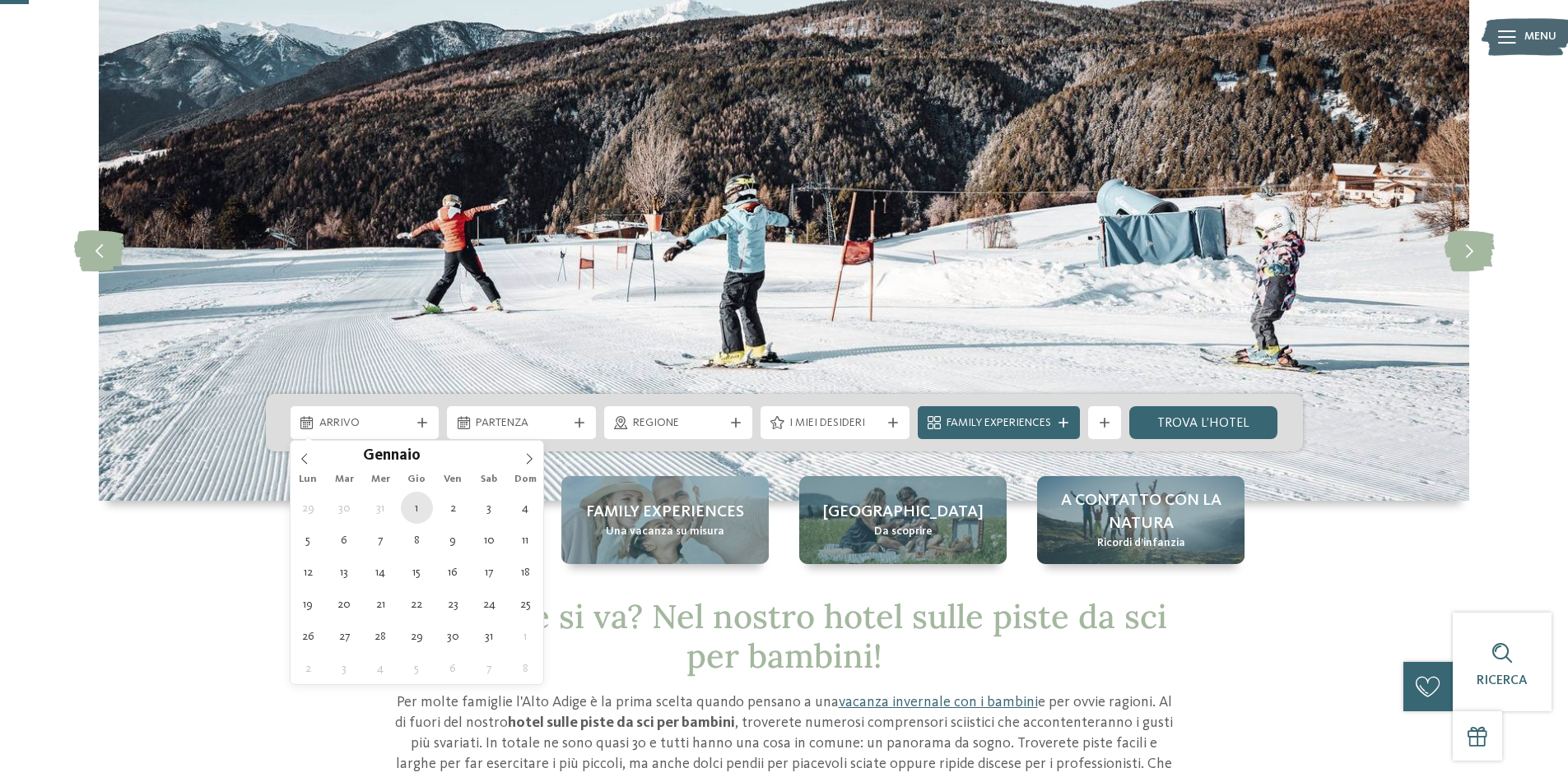
type div "[DATE]"
type input "****"
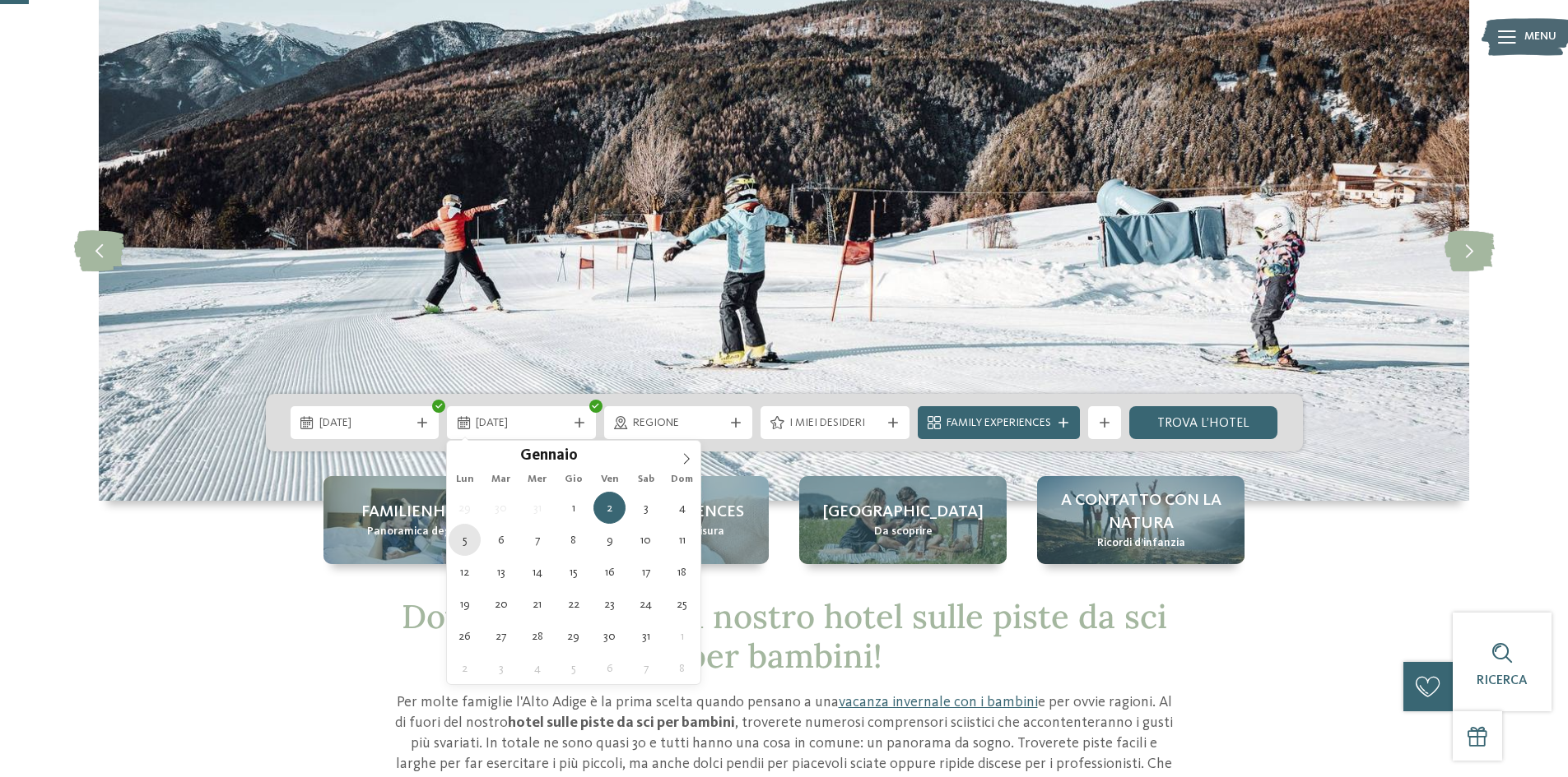
type div "[DATE]"
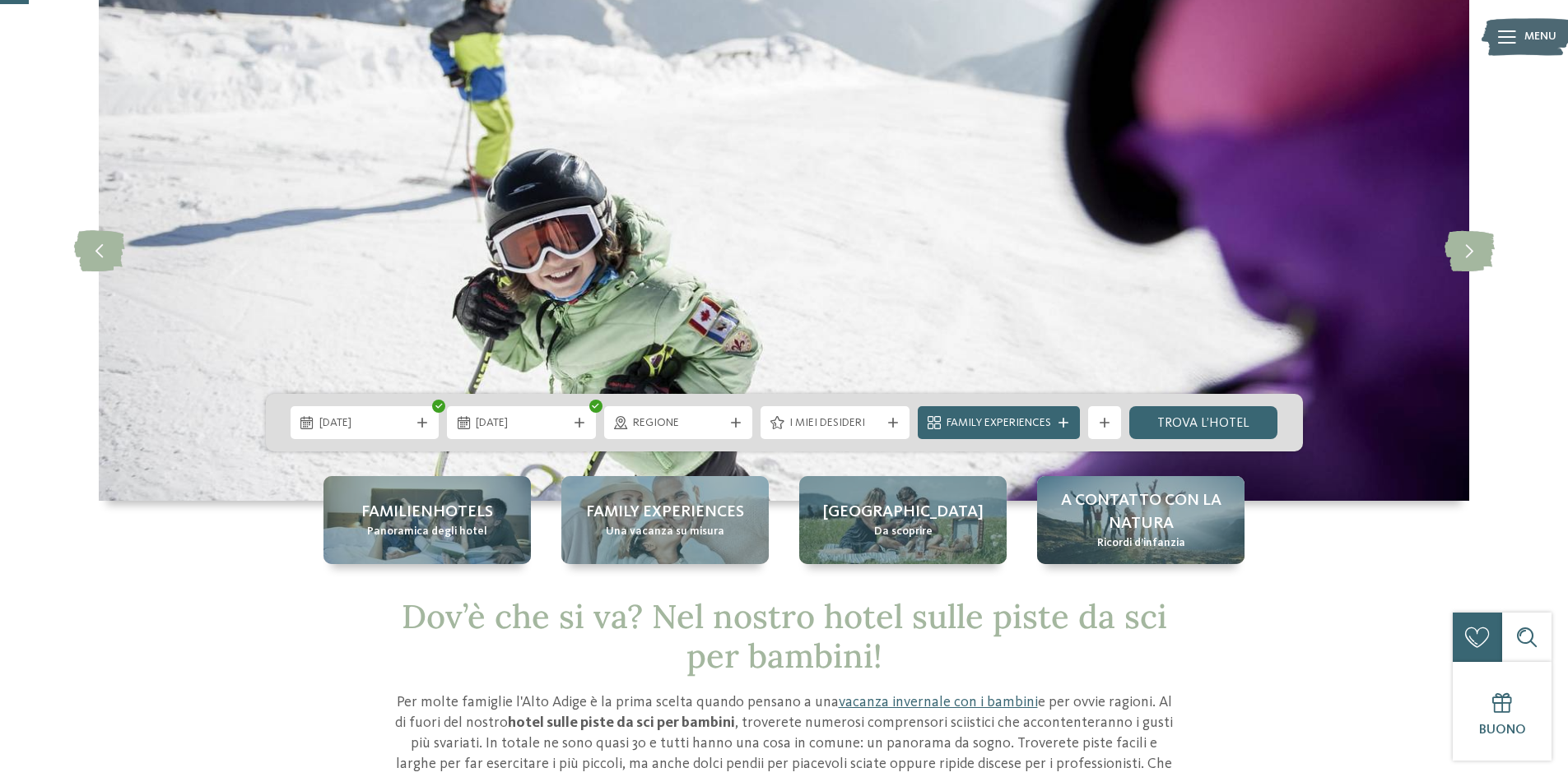
click at [892, 406] on div "I miei desideri" at bounding box center [834, 422] width 149 height 33
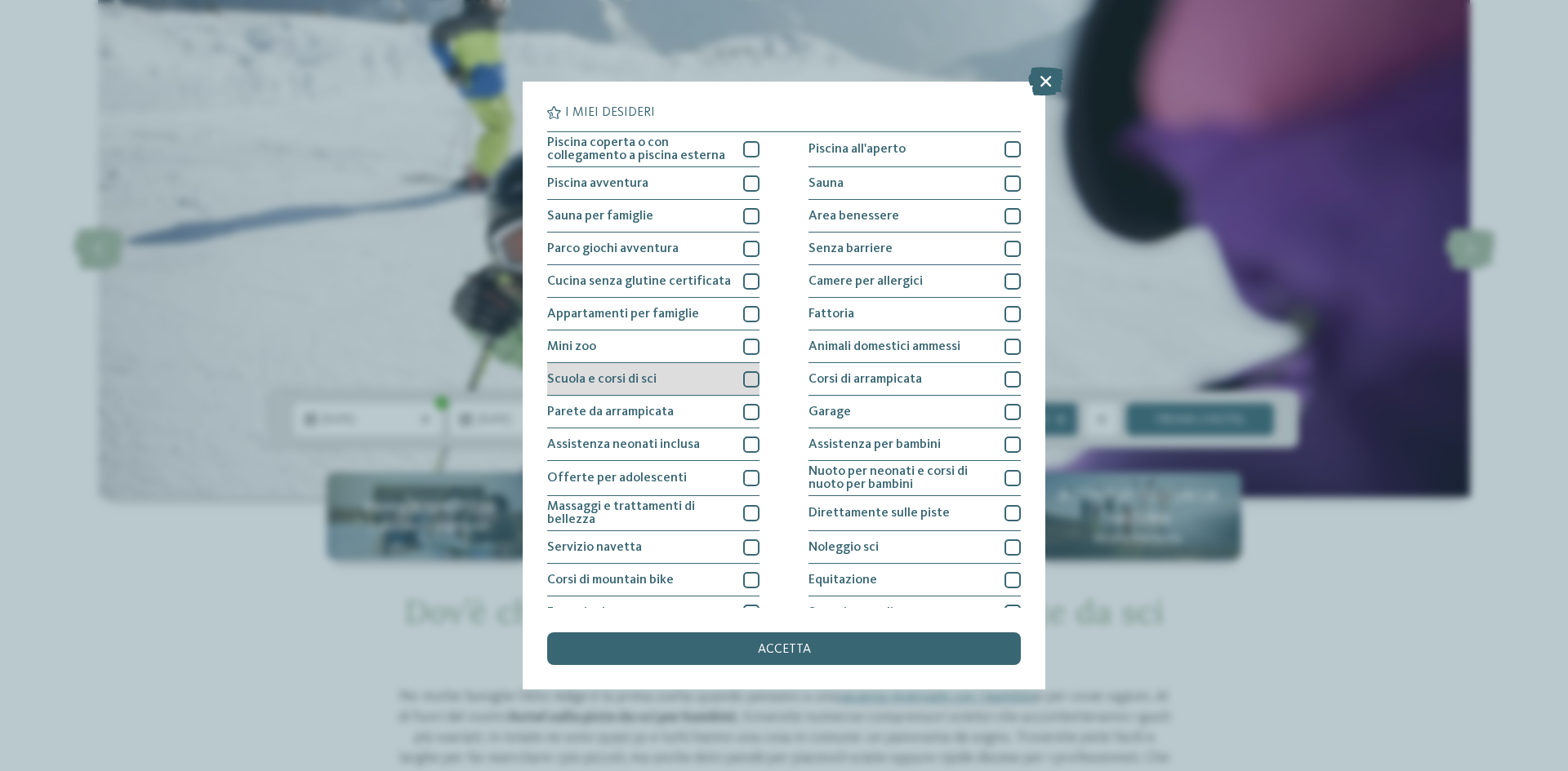
click at [673, 383] on div "Scuola e corsi di sci" at bounding box center [653, 379] width 212 height 32
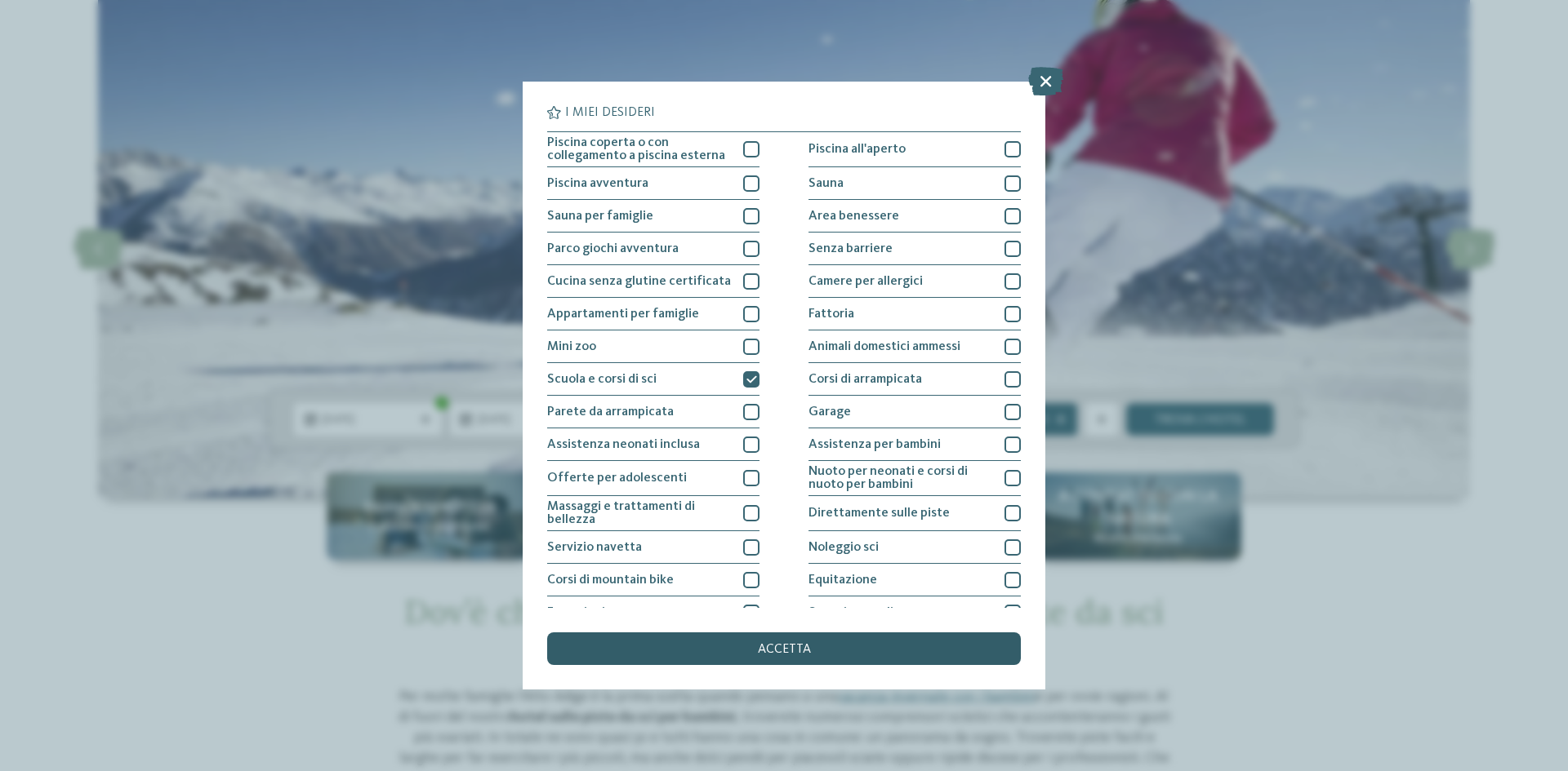
click at [854, 656] on div "accetta" at bounding box center [784, 649] width 474 height 32
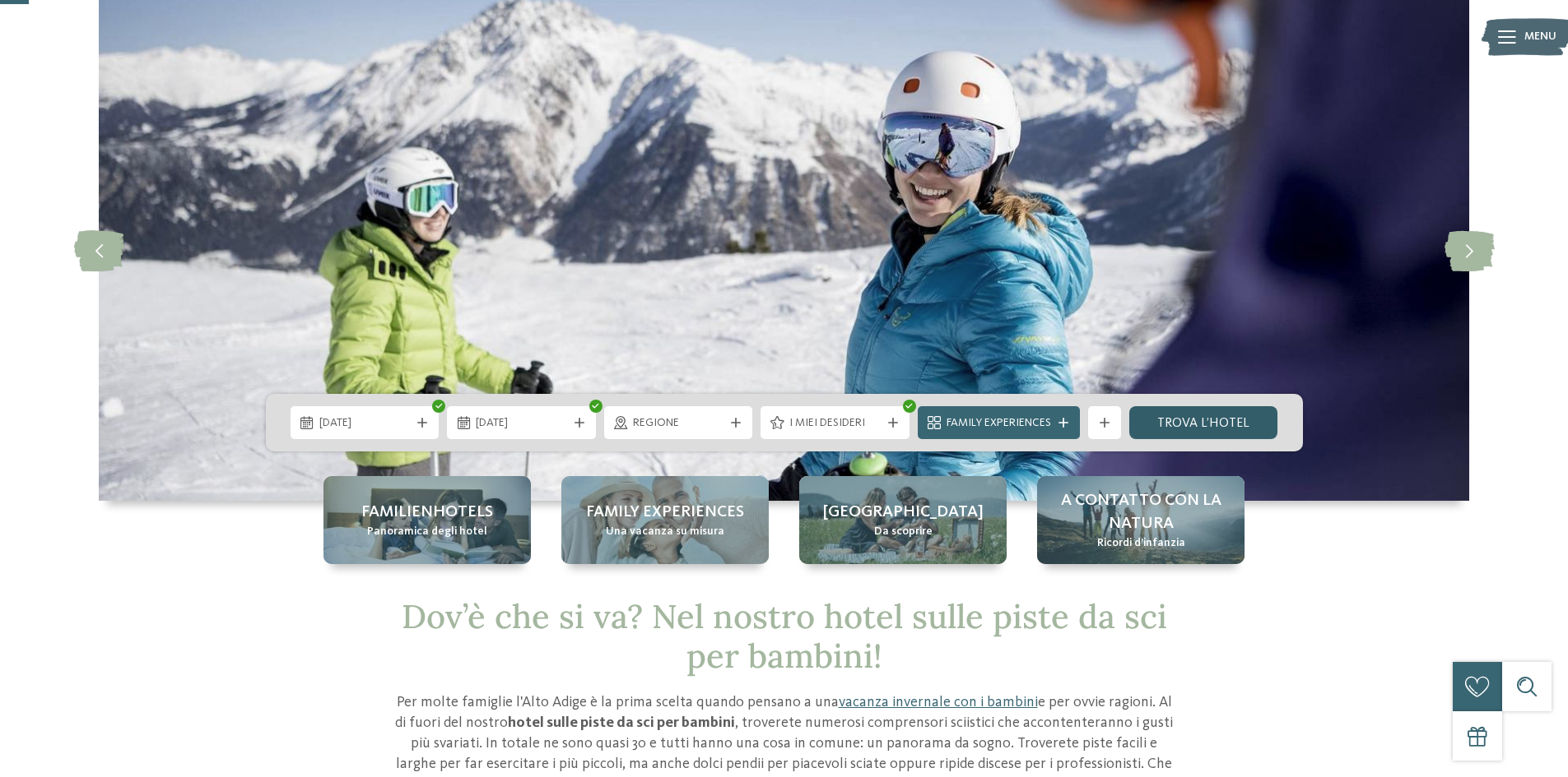
click at [1174, 418] on link "trova l’hotel" at bounding box center [1203, 422] width 149 height 33
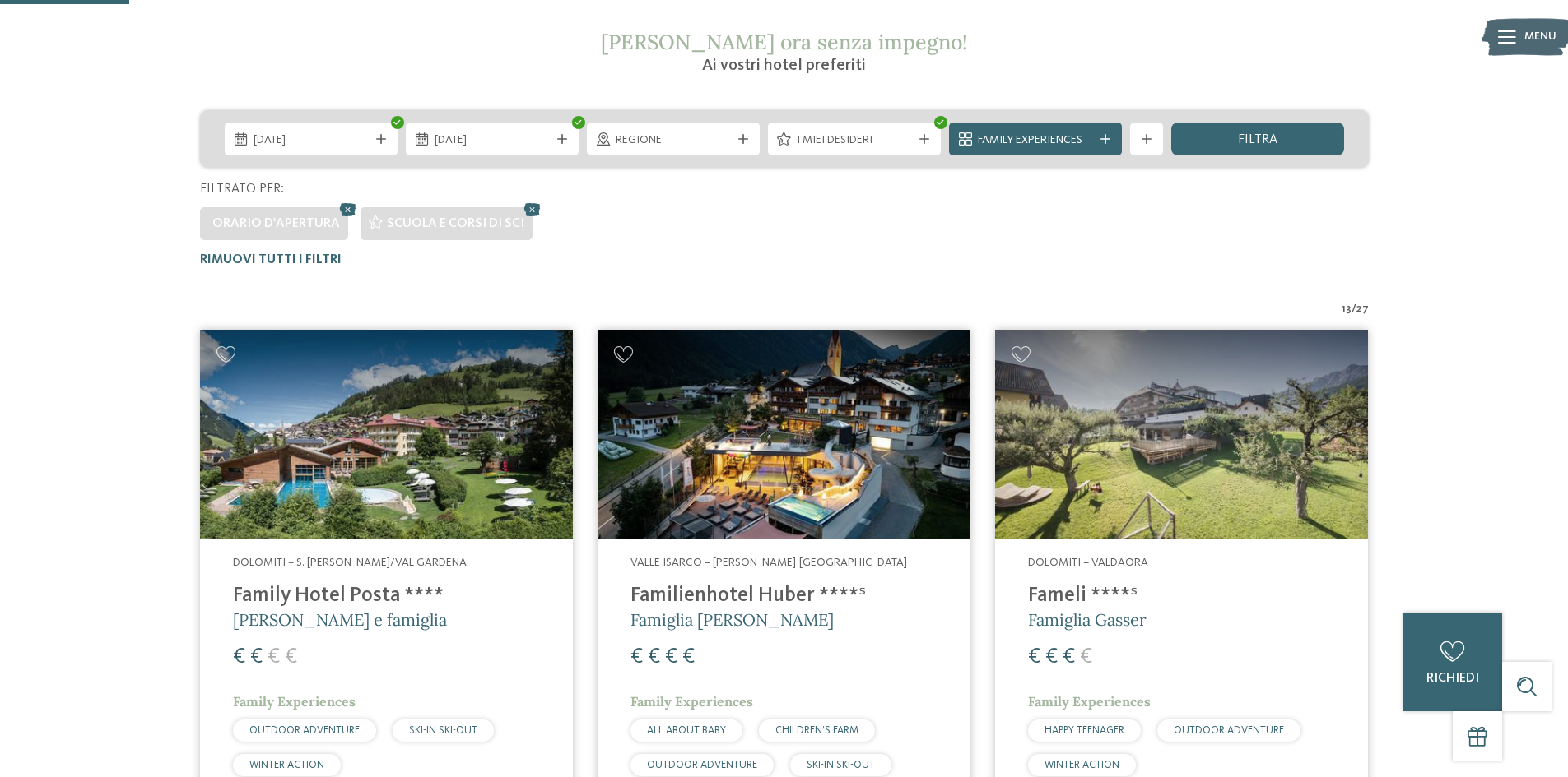
scroll to position [293, 0]
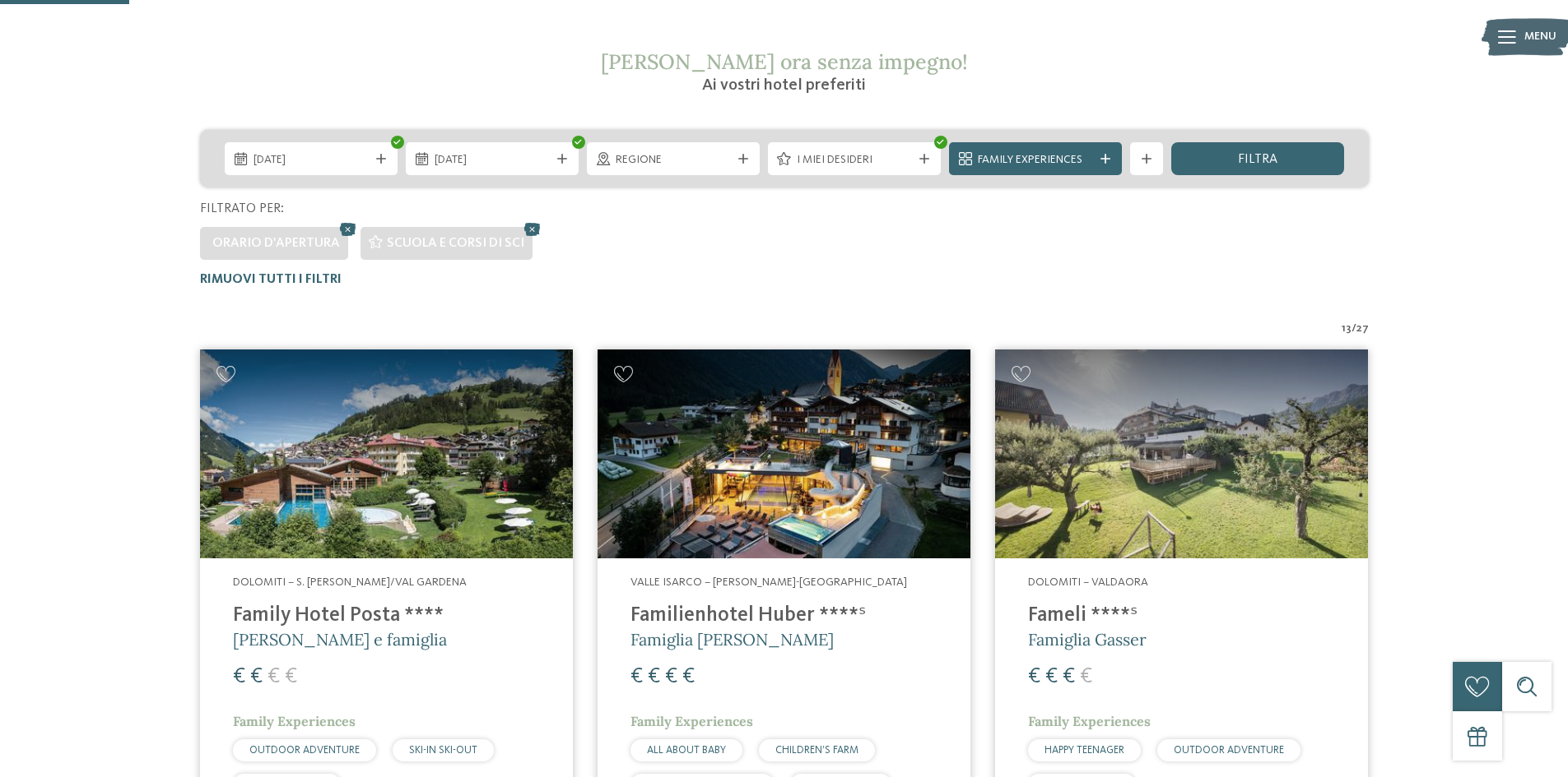
click at [331, 486] on img at bounding box center [386, 454] width 373 height 210
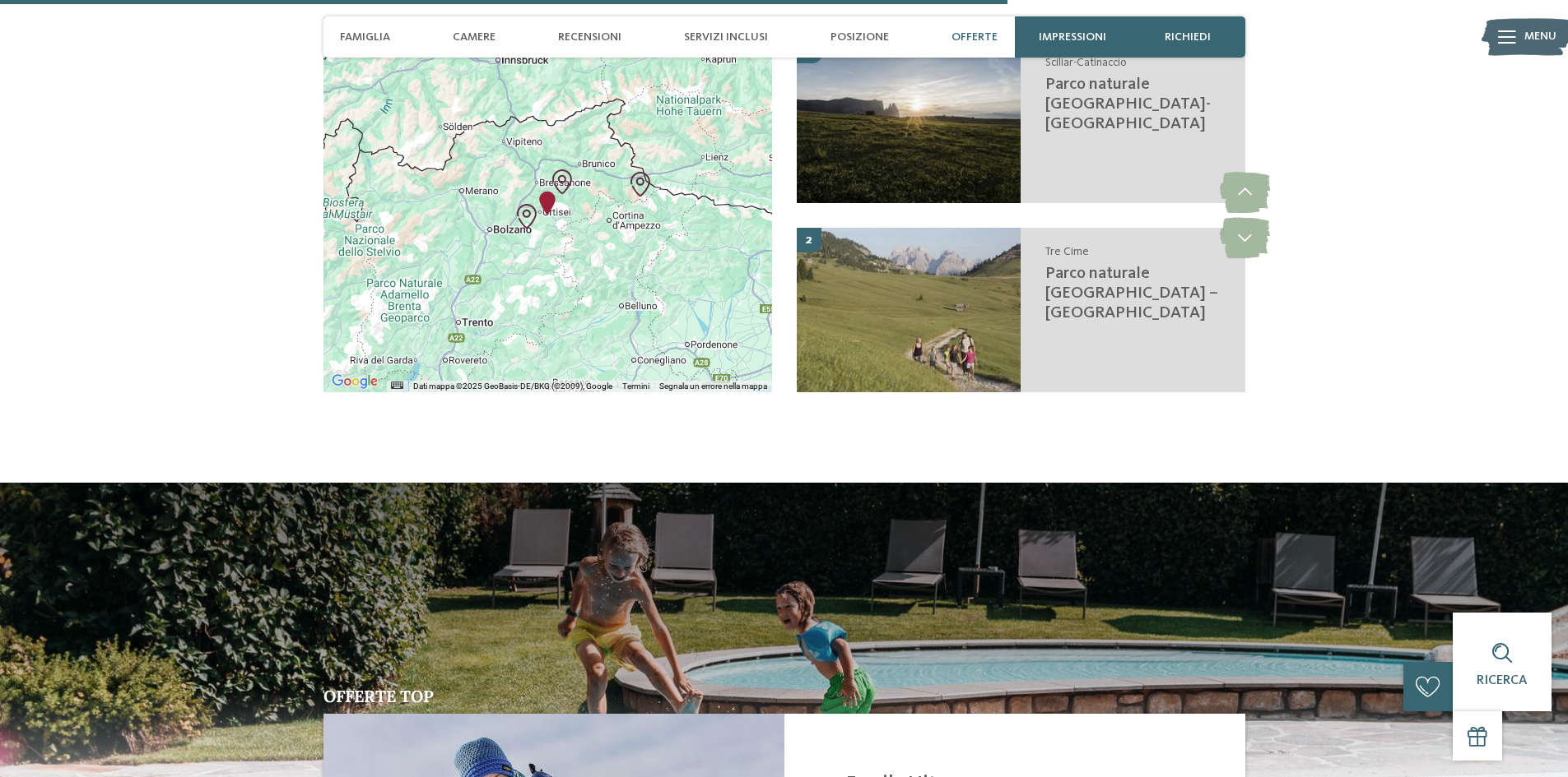
scroll to position [2797, 0]
